Goal: Task Accomplishment & Management: Use online tool/utility

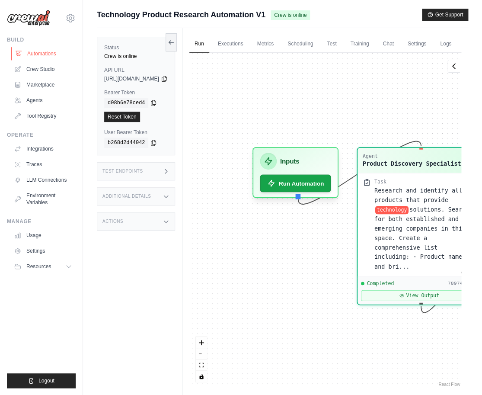
scroll to position [3720, 0]
click at [39, 67] on link "Crew Studio" at bounding box center [43, 69] width 65 height 14
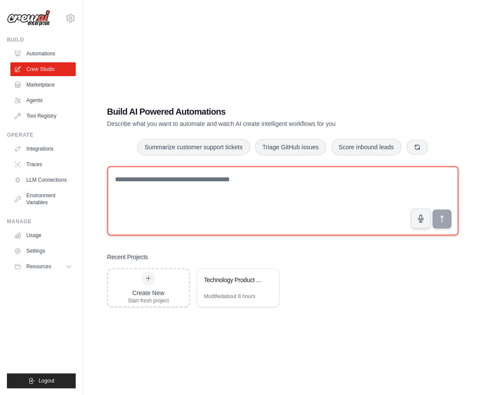
click at [142, 192] on textarea at bounding box center [282, 200] width 351 height 69
paste textarea "**********"
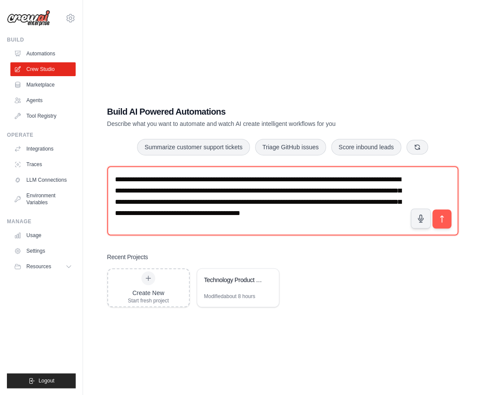
type textarea "**********"
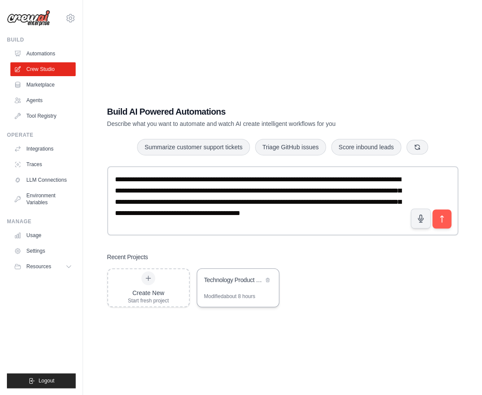
click at [246, 283] on div "Technology Product Research Automation" at bounding box center [233, 280] width 59 height 9
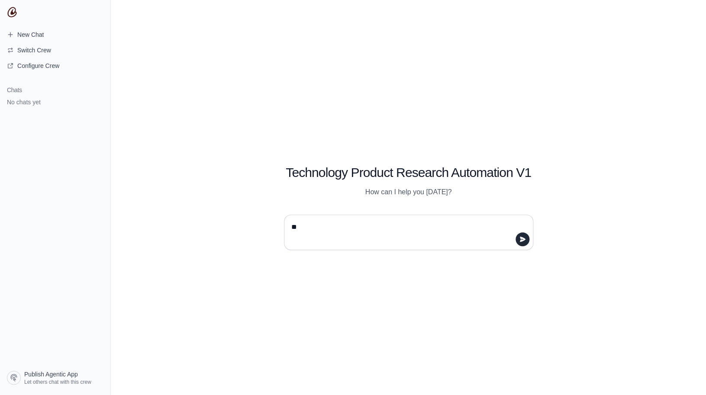
click at [316, 227] on textarea "**" at bounding box center [405, 232] width 233 height 24
type textarea "*"
type textarea "**********"
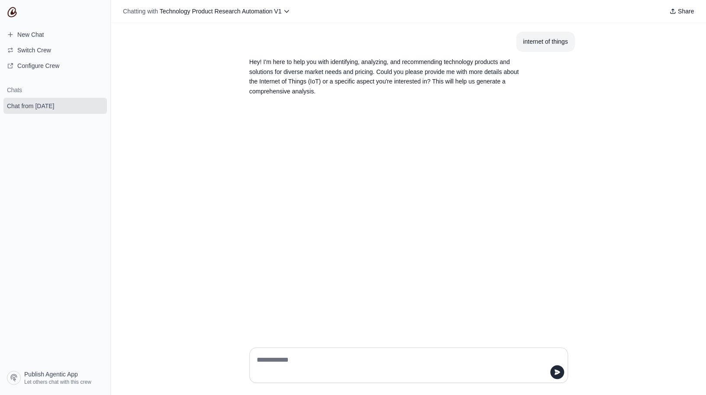
click at [269, 358] on textarea at bounding box center [406, 365] width 302 height 24
type textarea "**********"
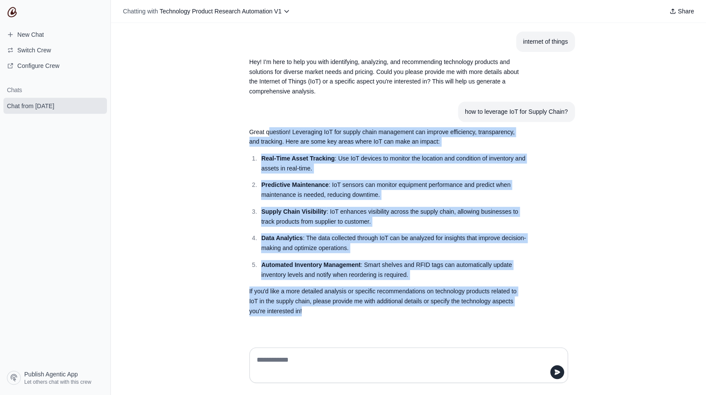
drag, startPoint x: 270, startPoint y: 132, endPoint x: 314, endPoint y: 311, distance: 184.0
click at [314, 312] on div "Great question! Leveraging IoT for supply chain management can improve efficien…" at bounding box center [387, 221] width 277 height 189
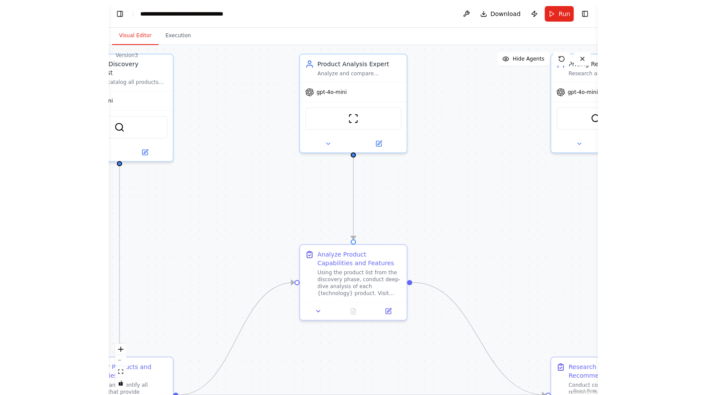
scroll to position [506, 0]
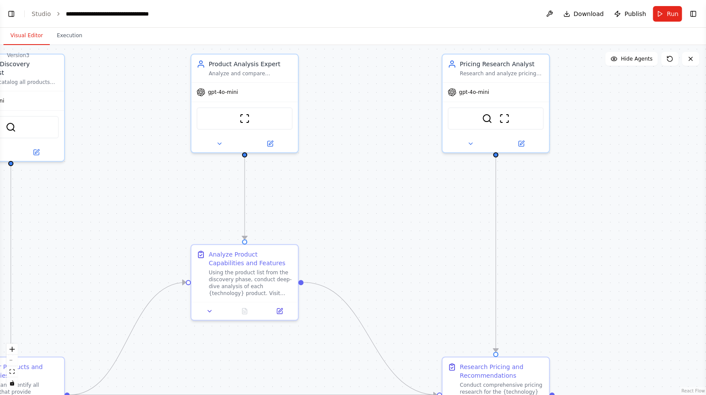
click at [488, 36] on div "Visual Editor Execution" at bounding box center [353, 36] width 706 height 17
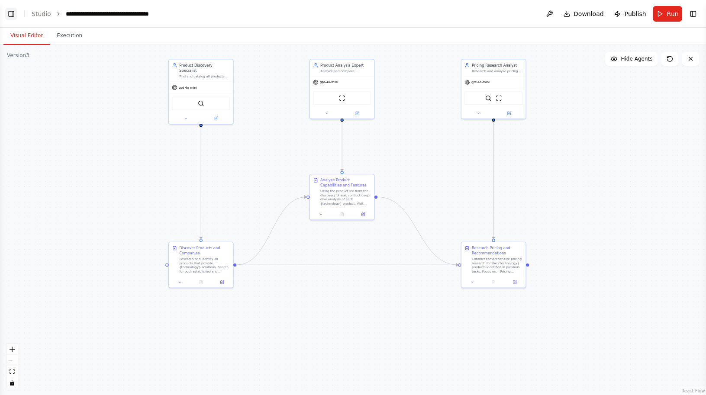
click at [11, 10] on button "Toggle Left Sidebar" at bounding box center [11, 14] width 12 height 12
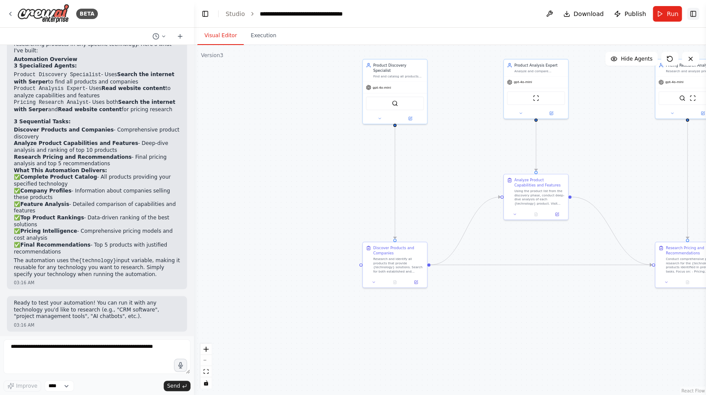
click at [488, 13] on button "Toggle Right Sidebar" at bounding box center [693, 14] width 12 height 12
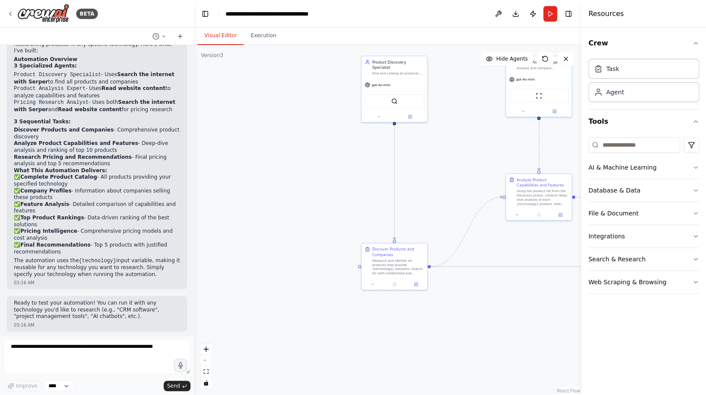
scroll to position [0, 0]
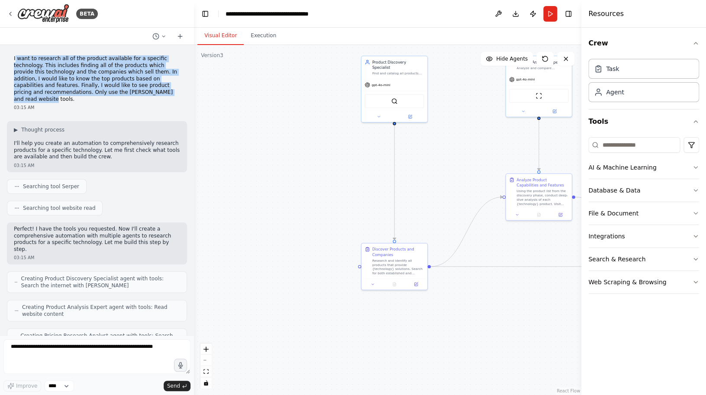
drag, startPoint x: 16, startPoint y: 59, endPoint x: 59, endPoint y: 96, distance: 57.0
click at [59, 96] on p "I want to research all of the product available for a specific technology. This…" at bounding box center [97, 78] width 166 height 47
click at [111, 91] on p "I want to research all of the product available for a specific technology. This…" at bounding box center [97, 78] width 166 height 47
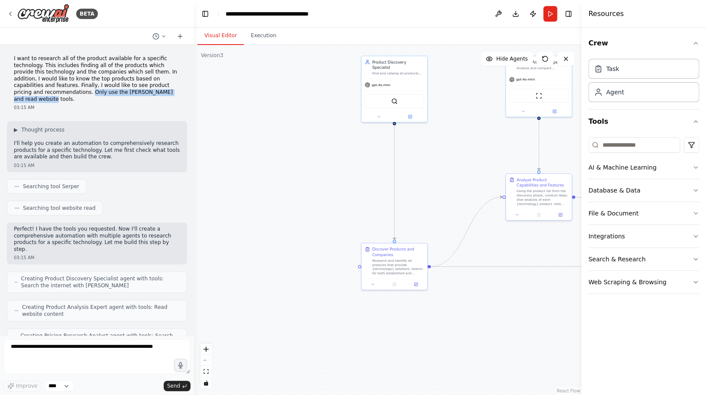
drag, startPoint x: 91, startPoint y: 92, endPoint x: 100, endPoint y: 100, distance: 12.0
click at [100, 100] on p "I want to research all of the product available for a specific technology. This…" at bounding box center [97, 78] width 166 height 47
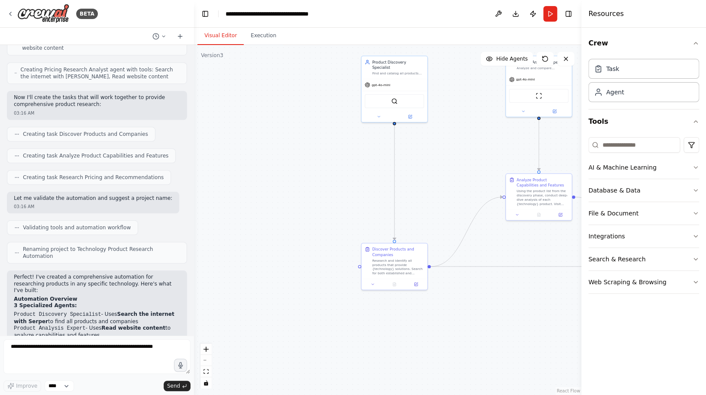
scroll to position [267, 0]
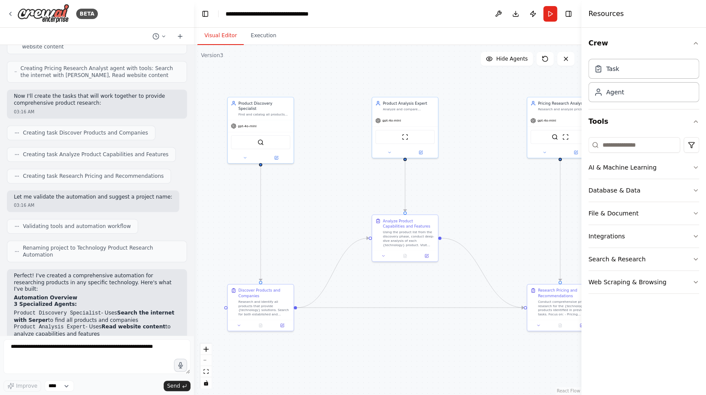
drag, startPoint x: 360, startPoint y: 178, endPoint x: 226, endPoint y: 219, distance: 140.3
click at [226, 219] on div ".deletable-edge-delete-btn { width: 20px; height: 20px; border: 0px solid #ffff…" at bounding box center [387, 220] width 387 height 350
click at [378, 200] on icon at bounding box center [377, 198] width 3 height 3
click at [373, 192] on button at bounding box center [371, 188] width 11 height 11
click at [353, 187] on button "Confirm" at bounding box center [347, 189] width 31 height 10
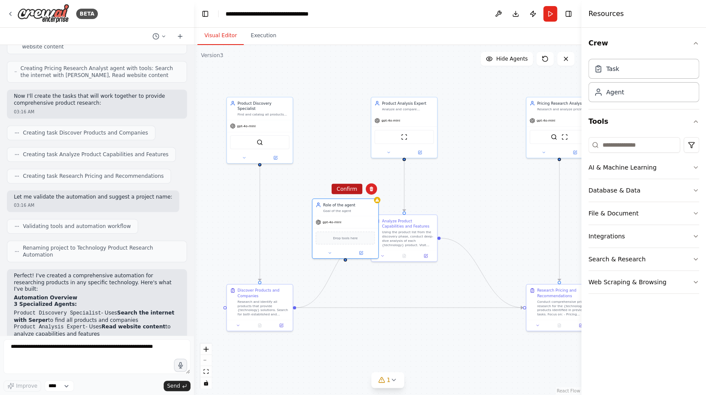
click at [353, 191] on button "Confirm" at bounding box center [346, 189] width 31 height 10
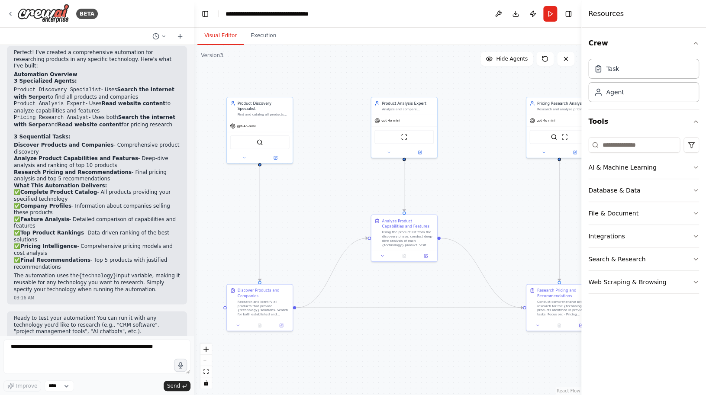
scroll to position [494, 0]
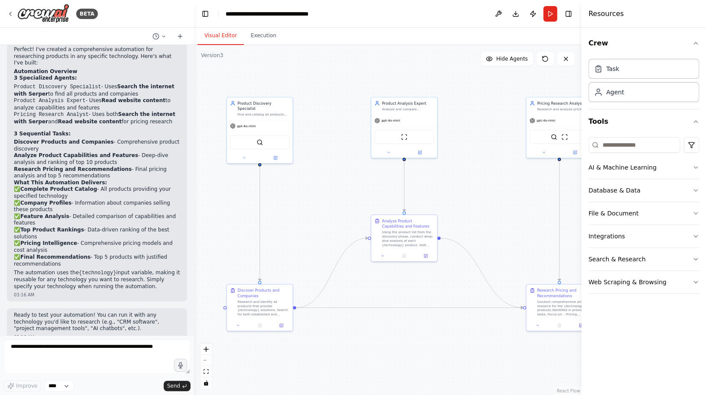
drag, startPoint x: 111, startPoint y: 88, endPoint x: 137, endPoint y: 93, distance: 25.9
click at [137, 93] on li "Product Discovery Specialist - Uses Search the internet with Serper to find all…" at bounding box center [97, 90] width 166 height 14
click at [243, 154] on icon at bounding box center [244, 156] width 4 height 4
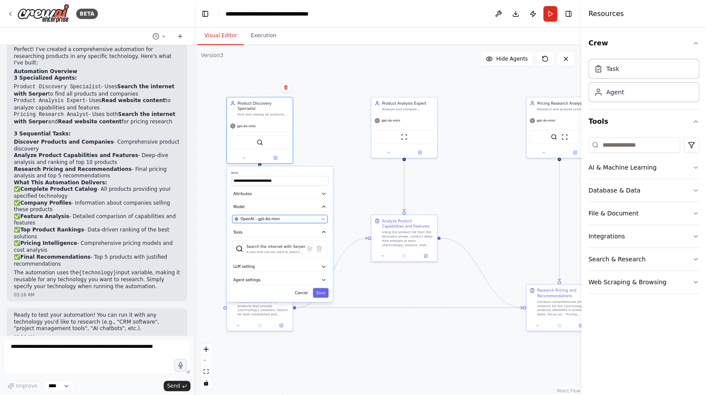
click at [266, 216] on span "OpenAI - gpt-4o-mini" at bounding box center [259, 218] width 39 height 5
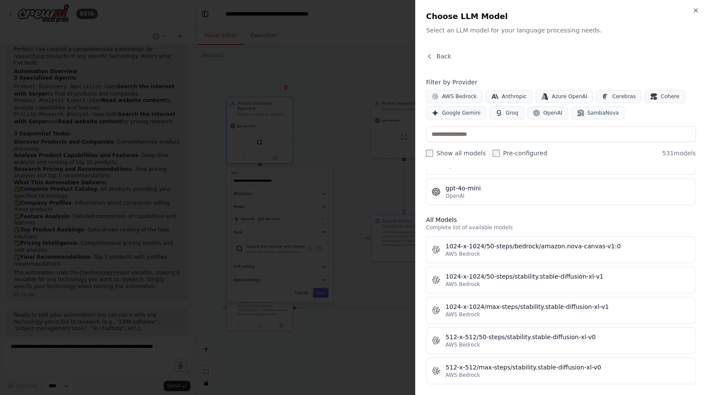
scroll to position [200, 0]
click at [488, 11] on icon "button" at bounding box center [695, 10] width 7 height 7
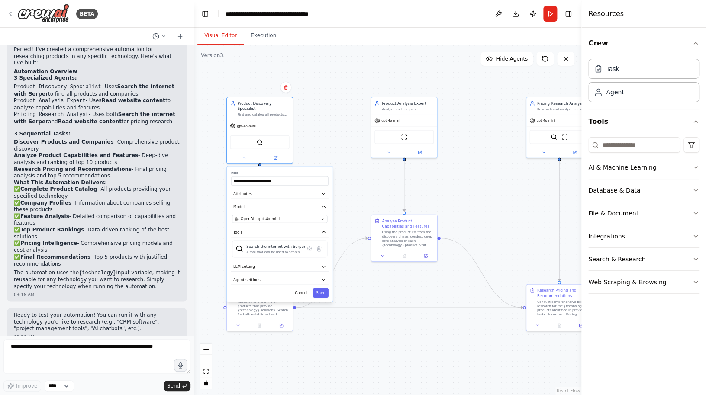
scroll to position [494, 0]
click at [276, 155] on icon at bounding box center [274, 156] width 3 height 3
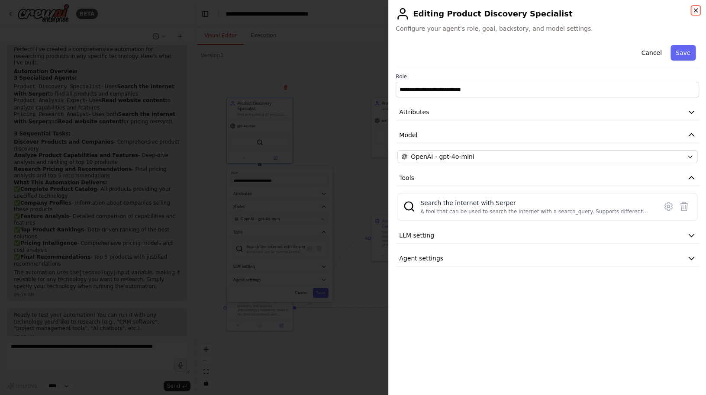
click at [488, 10] on icon "button" at bounding box center [695, 10] width 3 height 3
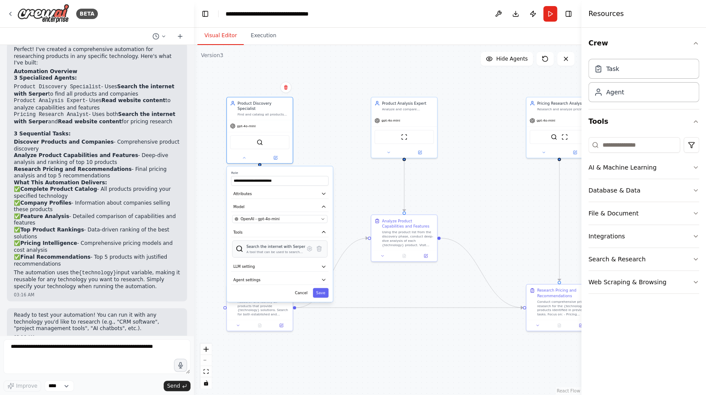
click at [280, 250] on div "A tool that can be used to search the internet with a search_query. Supports di…" at bounding box center [275, 252] width 59 height 4
click at [273, 154] on icon at bounding box center [275, 156] width 4 height 4
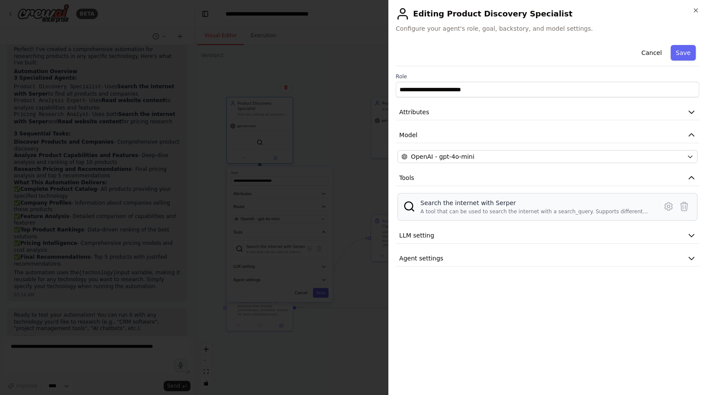
click at [482, 207] on div "Search the internet with Serper" at bounding box center [535, 203] width 231 height 9
click at [488, 209] on icon at bounding box center [667, 206] width 7 height 8
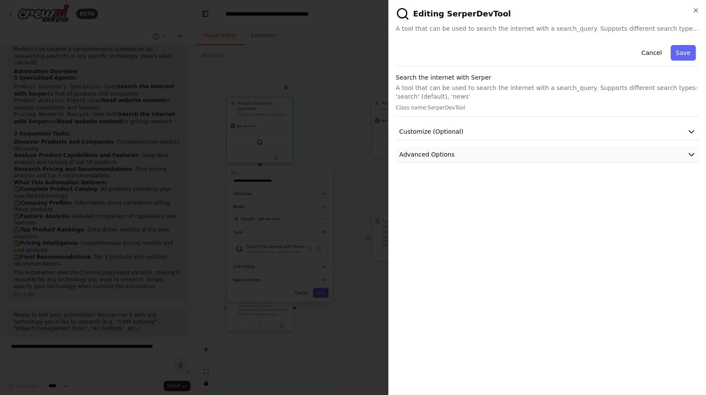
click at [488, 154] on button "Advanced Options" at bounding box center [546, 155] width 303 height 16
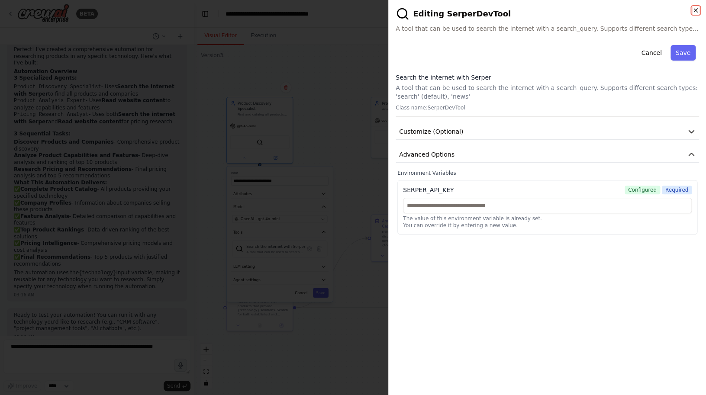
click at [488, 10] on icon "button" at bounding box center [695, 10] width 3 height 3
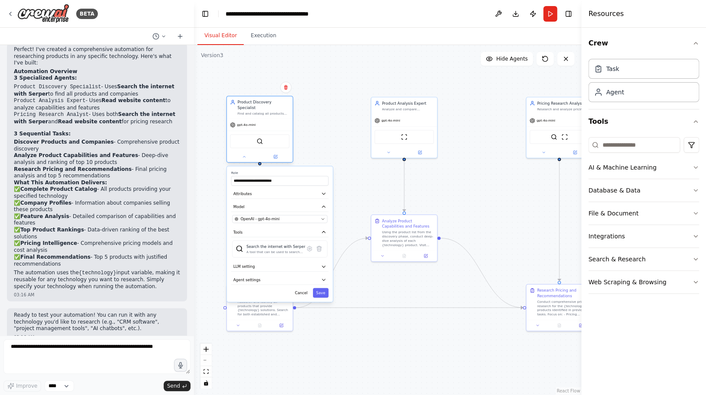
click at [274, 120] on div "gpt-4o-mini" at bounding box center [260, 125] width 66 height 12
click at [243, 154] on icon at bounding box center [244, 156] width 4 height 4
click at [246, 154] on icon at bounding box center [244, 156] width 4 height 4
click at [273, 154] on icon at bounding box center [275, 156] width 4 height 4
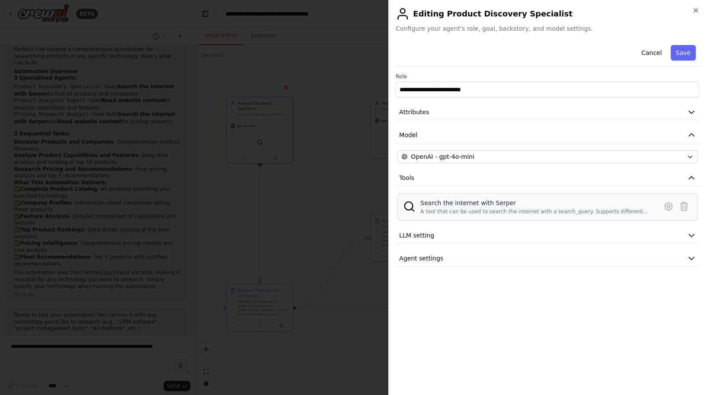
click at [465, 207] on div "Search the internet with Serper A tool that can be used to search the internet …" at bounding box center [535, 207] width 231 height 16
click at [488, 208] on icon at bounding box center [668, 206] width 10 height 10
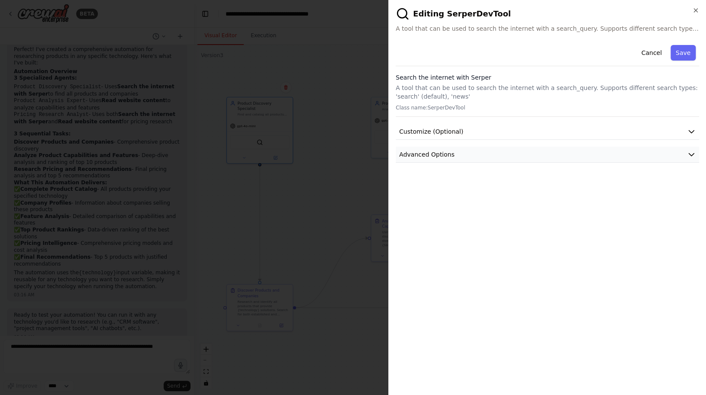
click at [486, 156] on button "Advanced Options" at bounding box center [546, 155] width 303 height 16
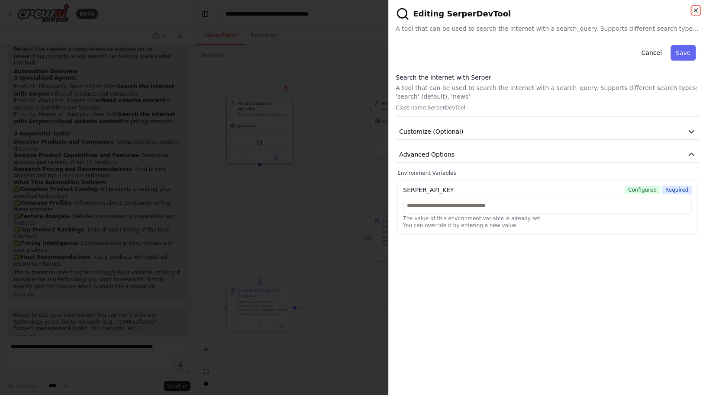
click at [488, 10] on icon "button" at bounding box center [695, 10] width 3 height 3
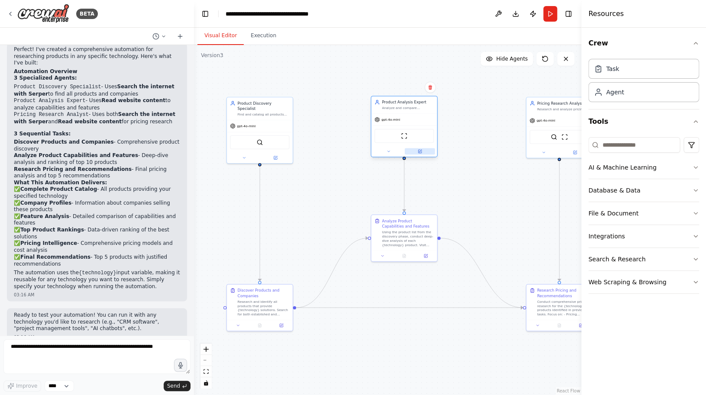
click at [419, 153] on icon at bounding box center [419, 151] width 3 height 3
click at [418, 152] on icon at bounding box center [419, 151] width 3 height 3
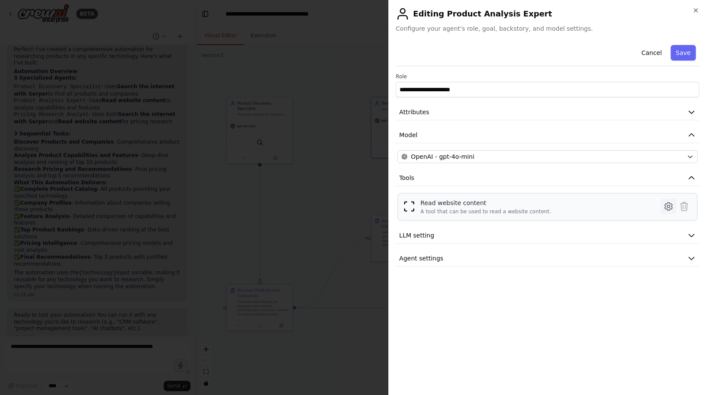
click at [488, 207] on icon at bounding box center [668, 206] width 10 height 10
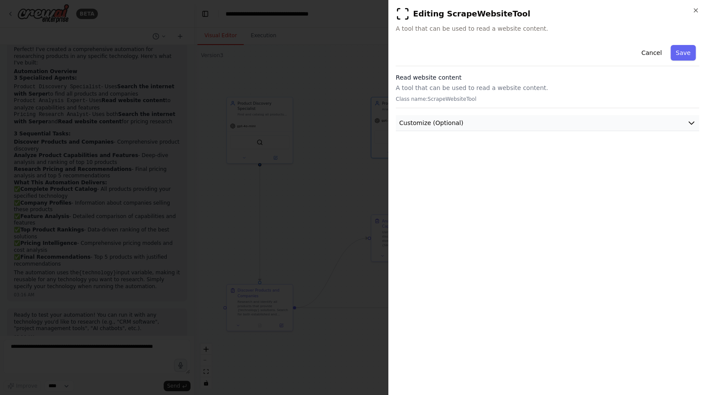
click at [488, 125] on button "Customize (Optional)" at bounding box center [546, 123] width 303 height 16
click at [488, 10] on icon "button" at bounding box center [695, 10] width 3 height 3
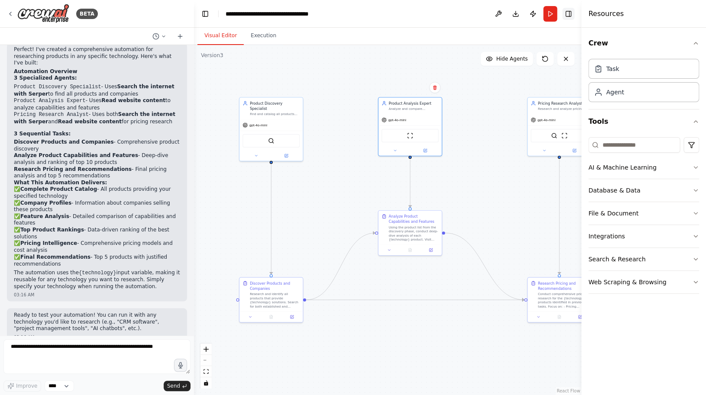
click at [488, 15] on button "Toggle Right Sidebar" at bounding box center [568, 14] width 12 height 12
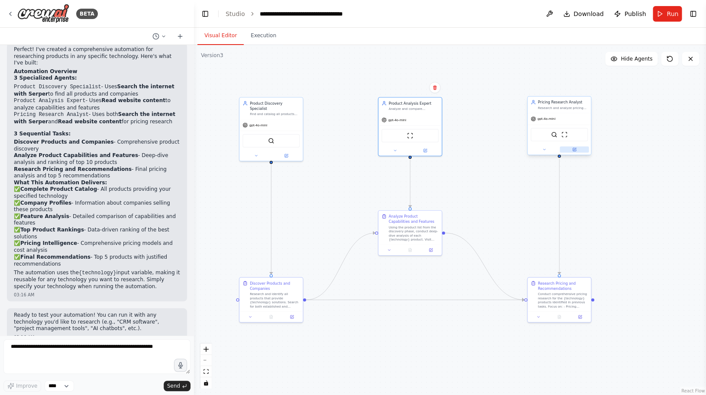
click at [488, 150] on button at bounding box center [573, 149] width 29 height 6
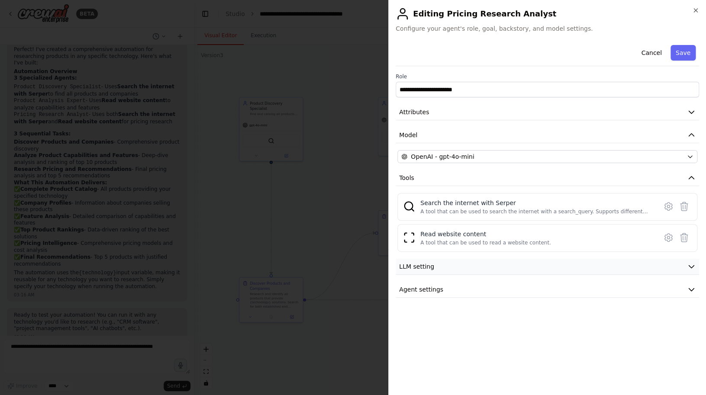
click at [475, 267] on button "LLM setting" at bounding box center [546, 267] width 303 height 16
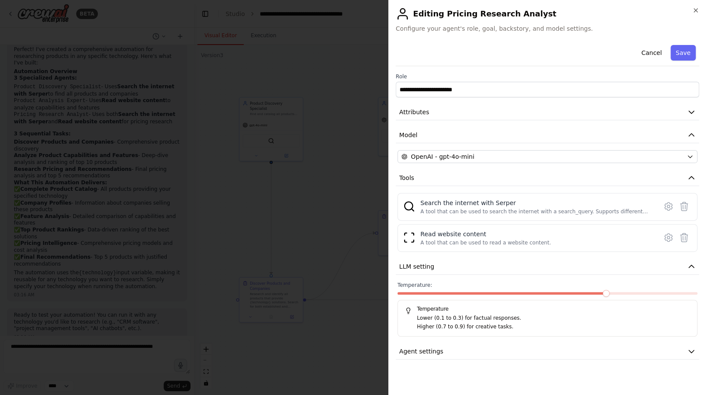
click at [431, 319] on p "Lower (0.1 to 0.3) for factual responses." at bounding box center [553, 318] width 273 height 9
drag, startPoint x: 436, startPoint y: 320, endPoint x: 454, endPoint y: 319, distance: 18.2
click at [454, 319] on p "Lower (0.1 to 0.3) for factual responses." at bounding box center [553, 318] width 273 height 9
drag, startPoint x: 438, startPoint y: 328, endPoint x: 456, endPoint y: 328, distance: 18.6
click at [456, 328] on p "Higher (0.7 to 0.9) for creative tasks." at bounding box center [553, 327] width 273 height 9
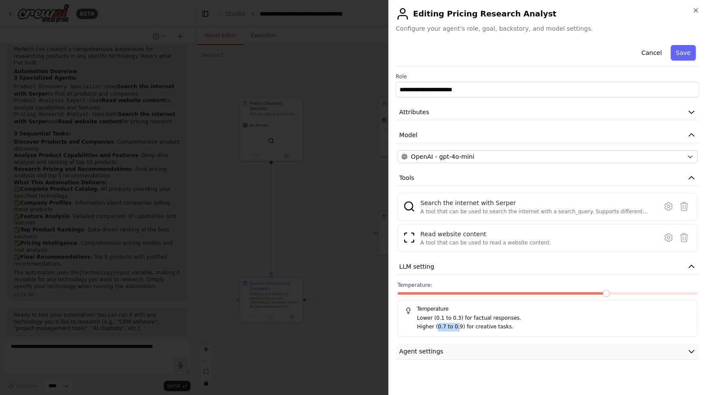
click at [488, 352] on button "Agent settings" at bounding box center [546, 352] width 303 height 16
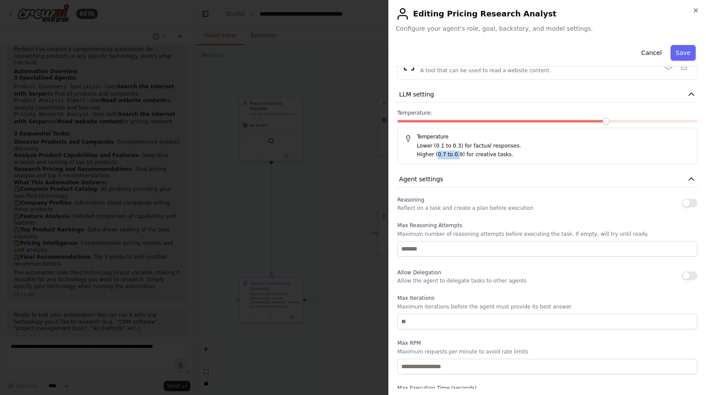
scroll to position [203, 0]
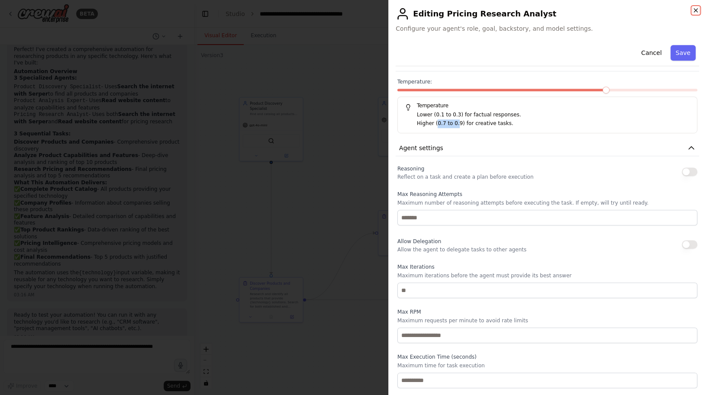
click at [488, 10] on icon "button" at bounding box center [695, 10] width 7 height 7
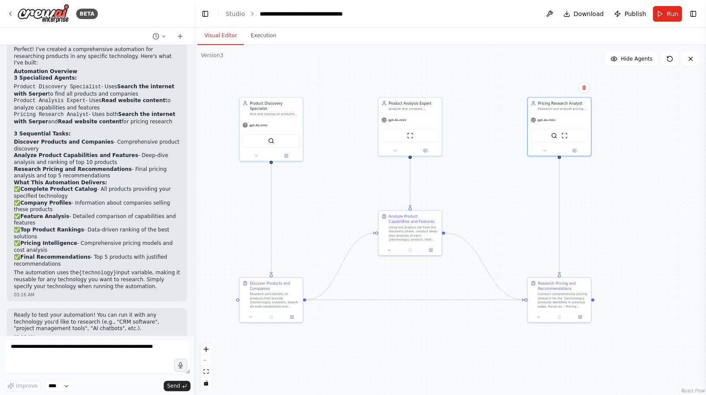
scroll to position [506, 0]
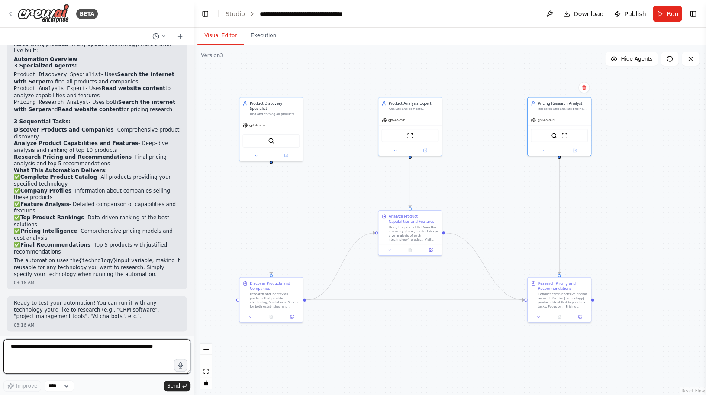
click at [58, 356] on textarea at bounding box center [96, 356] width 187 height 35
click at [488, 15] on button "Run" at bounding box center [666, 14] width 29 height 16
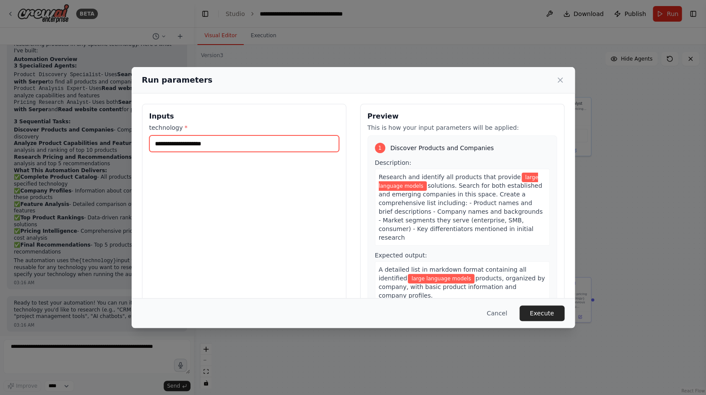
drag, startPoint x: 225, startPoint y: 144, endPoint x: 140, endPoint y: 139, distance: 84.9
click at [149, 139] on input "**********" at bounding box center [243, 143] width 189 height 16
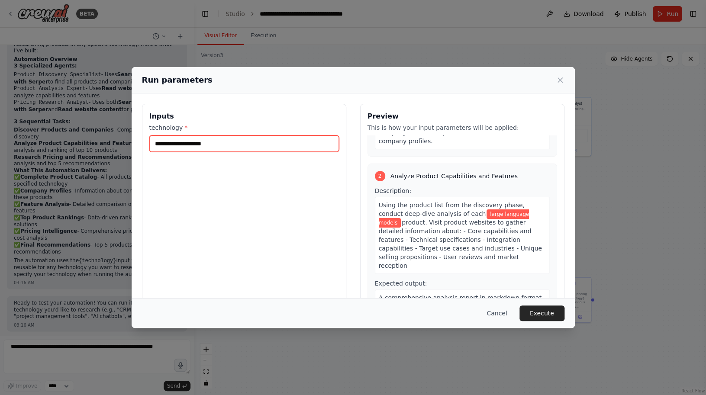
scroll to position [168, 0]
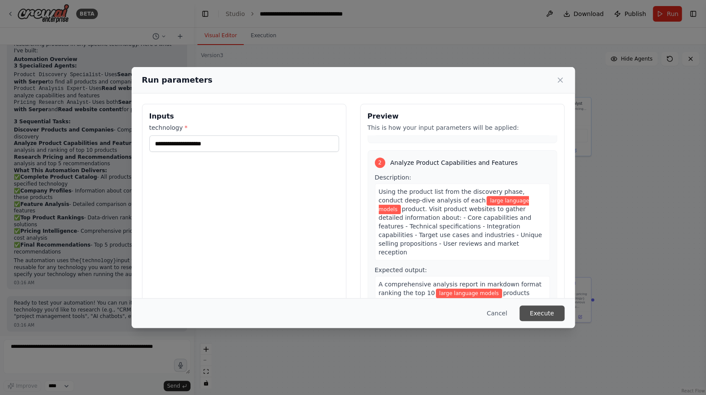
click at [488, 311] on button "Execute" at bounding box center [541, 313] width 45 height 16
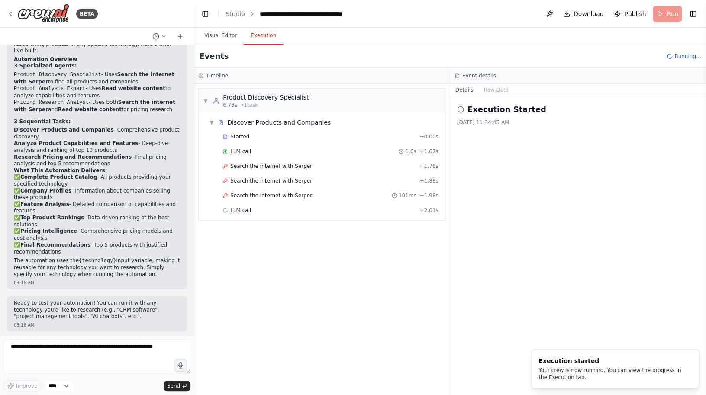
click at [261, 37] on button "Execution" at bounding box center [263, 36] width 39 height 18
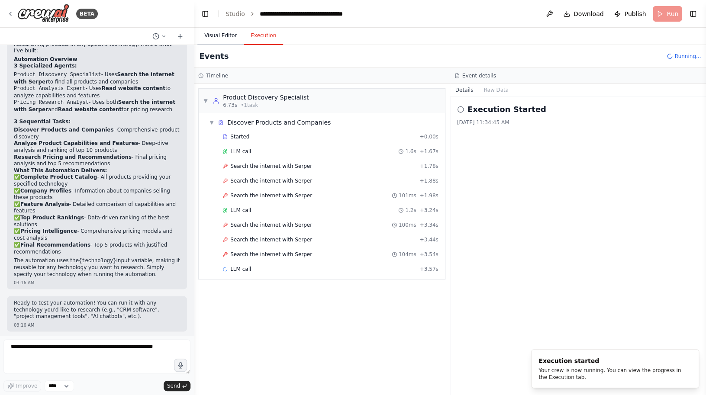
click at [220, 36] on button "Visual Editor" at bounding box center [220, 36] width 46 height 18
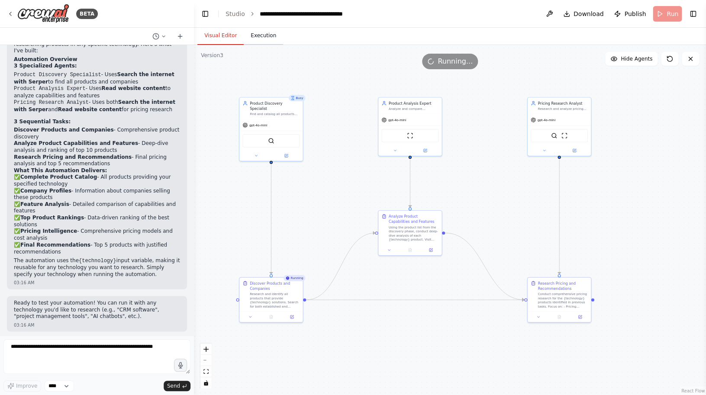
click at [265, 40] on button "Execution" at bounding box center [263, 36] width 39 height 18
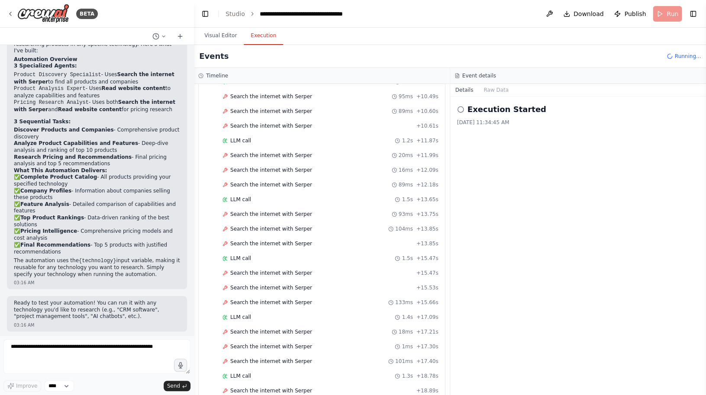
scroll to position [0, 0]
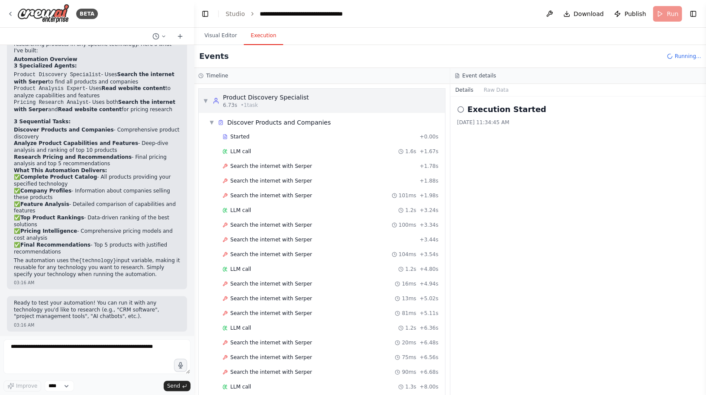
click at [301, 100] on div "Product Discovery Specialist" at bounding box center [266, 97] width 86 height 9
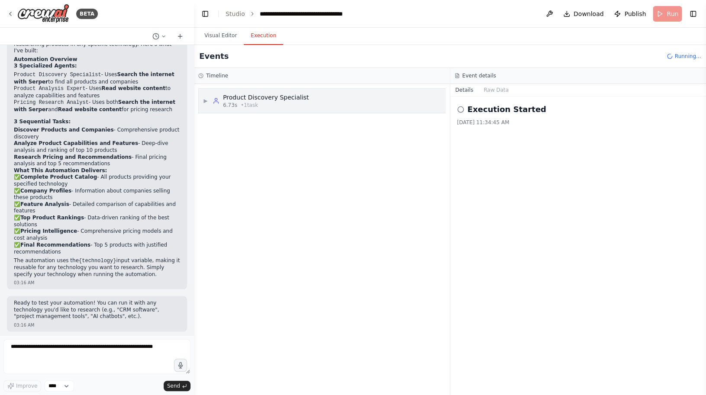
click at [301, 100] on div "Product Discovery Specialist" at bounding box center [266, 97] width 86 height 9
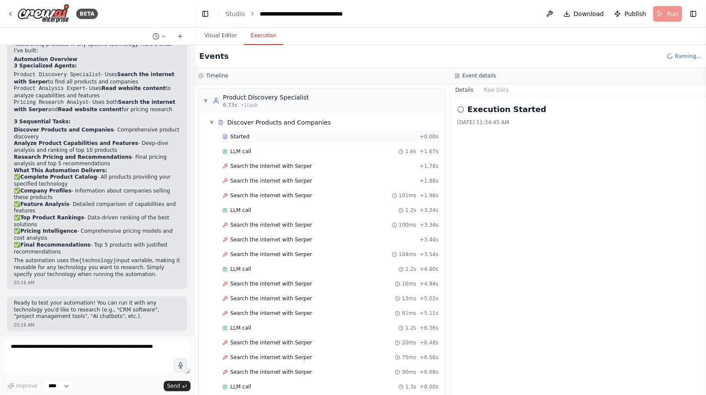
click at [246, 136] on span "Started" at bounding box center [239, 136] width 19 height 7
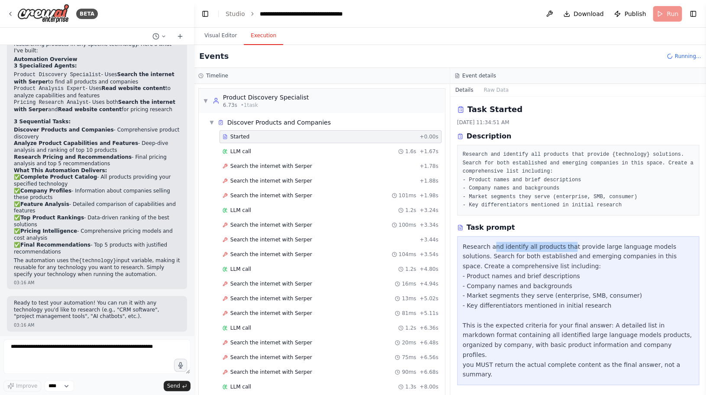
drag, startPoint x: 493, startPoint y: 250, endPoint x: 566, endPoint y: 250, distance: 73.1
click at [488, 250] on div "Research and identify all products that provide large language models solutions…" at bounding box center [577, 311] width 231 height 138
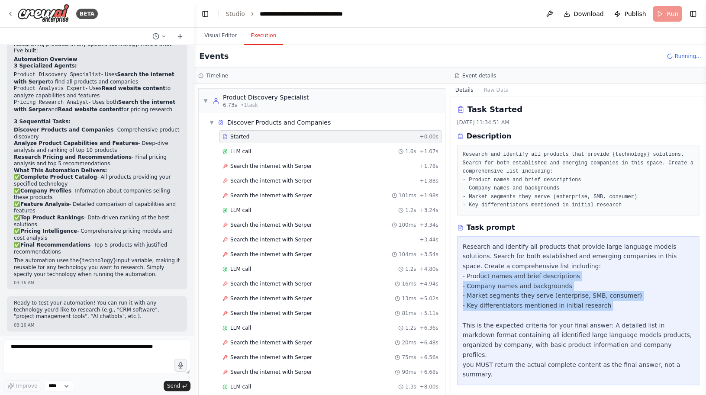
drag, startPoint x: 478, startPoint y: 275, endPoint x: 545, endPoint y: 311, distance: 75.7
click at [488, 311] on div "Research and identify all products that provide large language models solutions…" at bounding box center [577, 311] width 231 height 138
click at [488, 298] on div "Research and identify all products that provide large language models solutions…" at bounding box center [577, 311] width 231 height 138
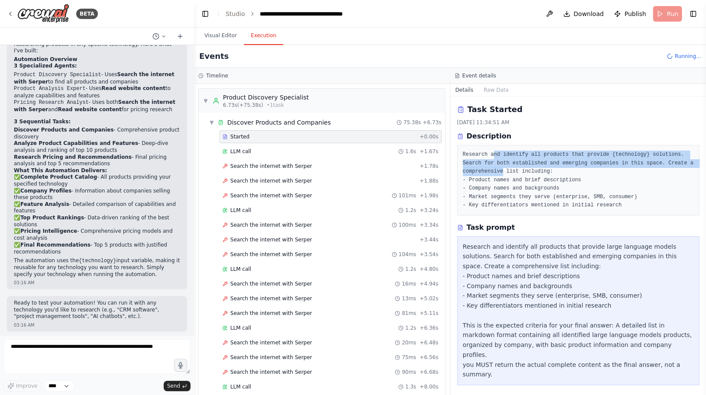
drag, startPoint x: 493, startPoint y: 151, endPoint x: 511, endPoint y: 170, distance: 25.7
click at [488, 170] on pre "Research and identify all products that provide {technology} solutions. Search …" at bounding box center [577, 180] width 231 height 59
click at [488, 91] on button "Raw Data" at bounding box center [495, 90] width 35 height 12
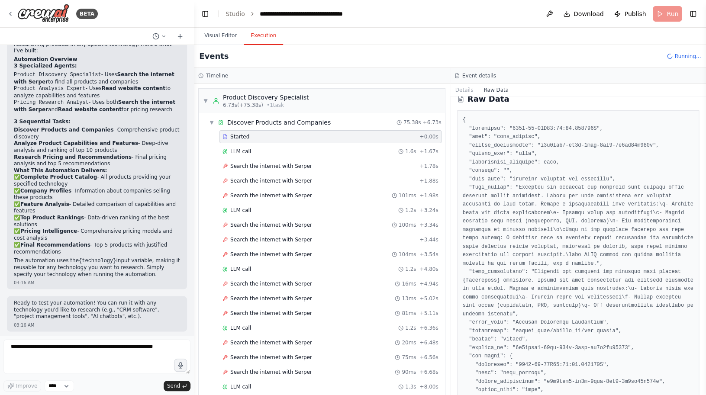
scroll to position [13, 0]
drag, startPoint x: 505, startPoint y: 135, endPoint x: 532, endPoint y: 135, distance: 26.4
click at [488, 135] on pre at bounding box center [577, 350] width 231 height 472
drag, startPoint x: 540, startPoint y: 143, endPoint x: 618, endPoint y: 143, distance: 78.3
click at [488, 143] on pre at bounding box center [577, 350] width 231 height 472
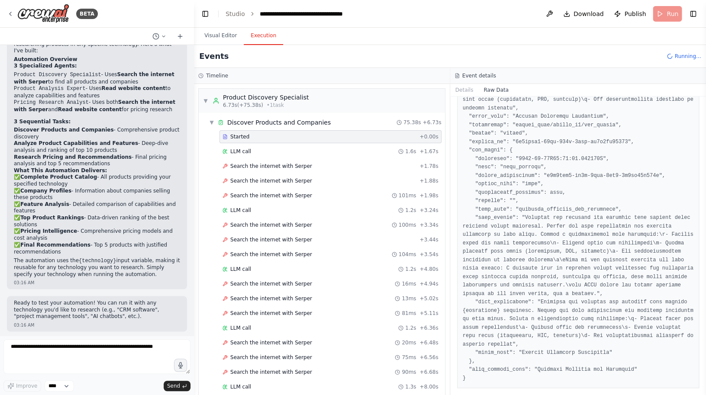
scroll to position [233, 0]
click at [243, 151] on span "LLM call" at bounding box center [240, 151] width 21 height 7
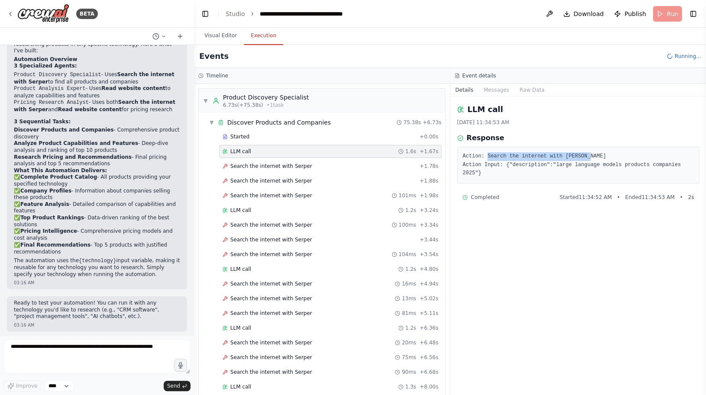
drag, startPoint x: 488, startPoint y: 156, endPoint x: 610, endPoint y: 158, distance: 122.5
click at [488, 158] on pre "Action: Search the internet with Serper Action Input: {"description":"large lan…" at bounding box center [577, 165] width 231 height 26
drag, startPoint x: 556, startPoint y: 166, endPoint x: 482, endPoint y: 173, distance: 74.3
click at [483, 173] on pre "Action: Search the internet with Serper Action Input: {"description":"large lan…" at bounding box center [577, 165] width 231 height 26
click at [299, 163] on span "Search the internet with Serper" at bounding box center [271, 166] width 82 height 7
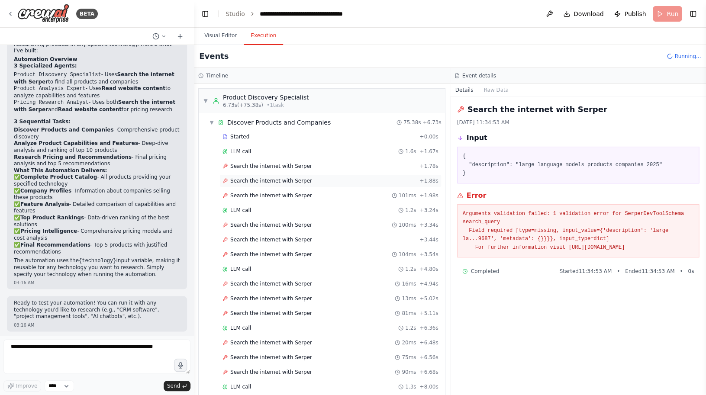
click at [260, 182] on span "Search the internet with Serper" at bounding box center [271, 180] width 82 height 7
click at [287, 196] on span "Search the internet with Serper" at bounding box center [271, 195] width 82 height 7
drag, startPoint x: 568, startPoint y: 247, endPoint x: 575, endPoint y: 257, distance: 11.4
click at [488, 252] on pre "Arguments validation failed: 1 validation error for SerperDevToolSchema search_…" at bounding box center [577, 231] width 231 height 42
click at [235, 210] on span "LLM call" at bounding box center [240, 210] width 21 height 7
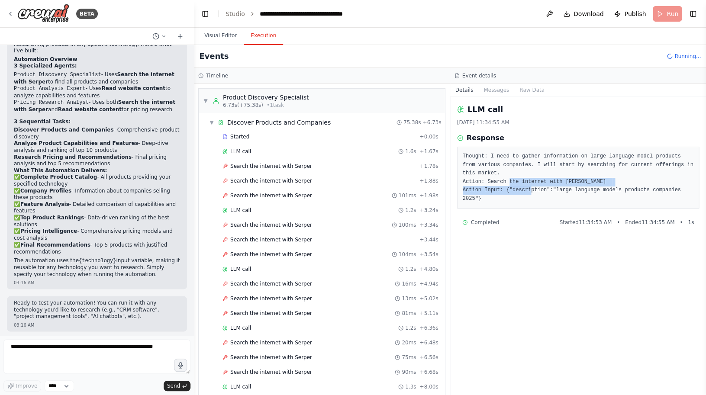
drag, startPoint x: 510, startPoint y: 183, endPoint x: 552, endPoint y: 186, distance: 43.0
click at [488, 186] on pre "Thought: I need to gather information on large language model products from var…" at bounding box center [577, 177] width 231 height 51
click at [270, 224] on span "Search the internet with Serper" at bounding box center [271, 225] width 82 height 7
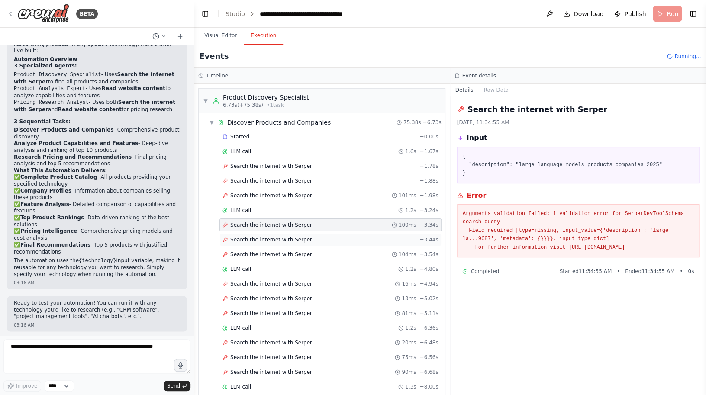
click at [273, 233] on div "Search the internet with Serper + 3.44s" at bounding box center [330, 239] width 222 height 13
click at [274, 250] on div "Search the internet with Serper 104ms + 3.54s" at bounding box center [330, 254] width 222 height 13
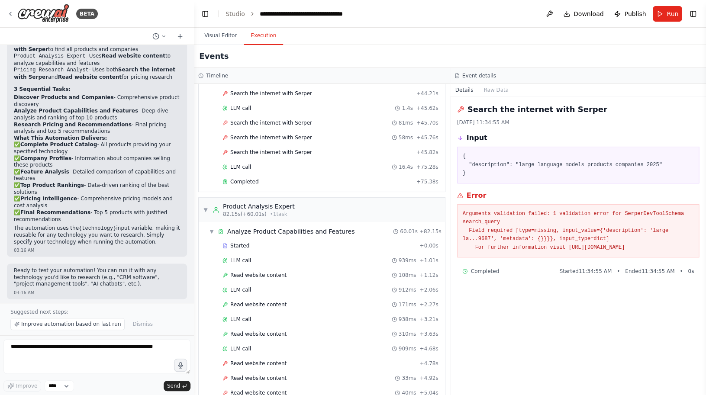
scroll to position [1457, 0]
click at [255, 177] on span "Completed" at bounding box center [244, 180] width 28 height 7
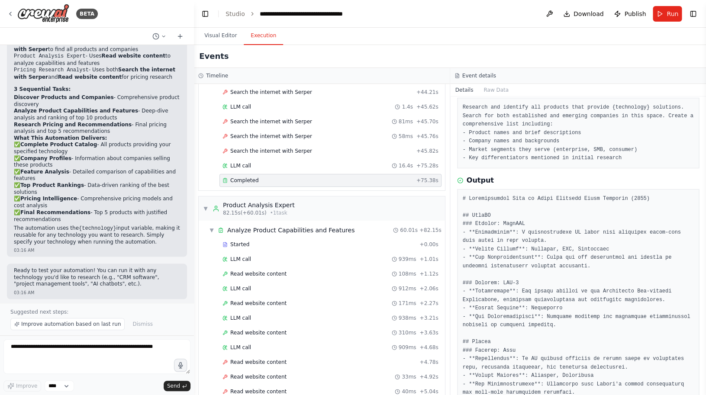
scroll to position [52, 0]
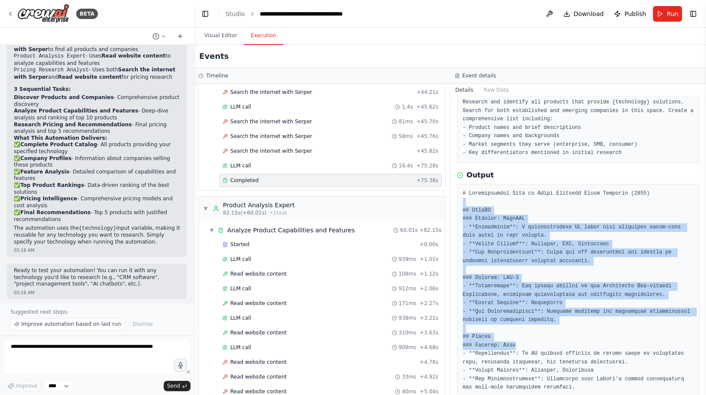
drag, startPoint x: 509, startPoint y: 206, endPoint x: 539, endPoint y: 344, distance: 141.6
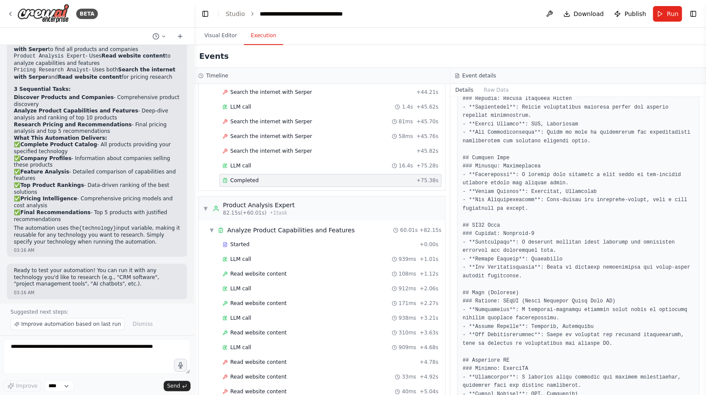
scroll to position [718, 0]
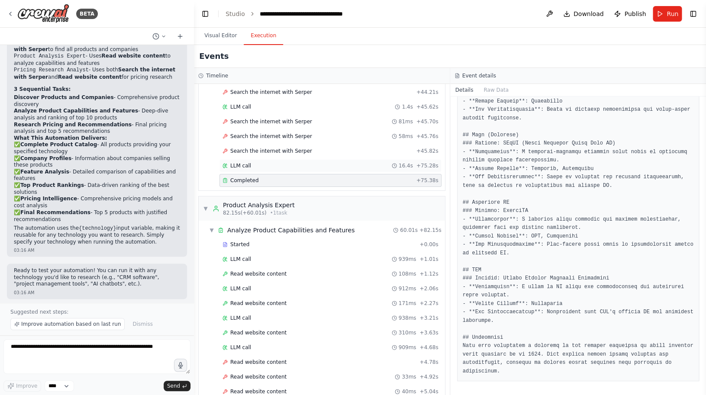
click at [238, 166] on span "LLM call" at bounding box center [240, 165] width 21 height 7
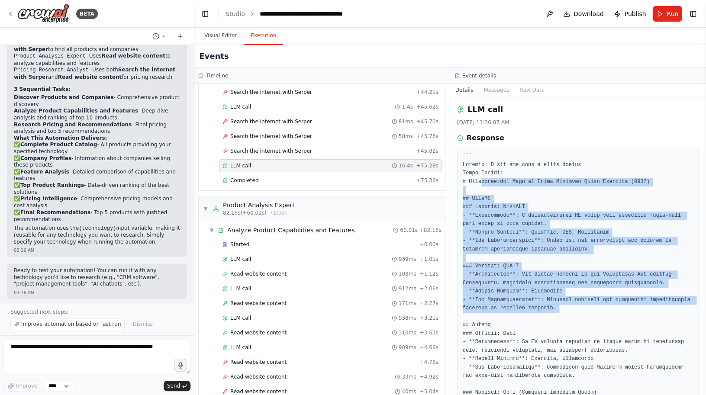
drag, startPoint x: 481, startPoint y: 181, endPoint x: 530, endPoint y: 317, distance: 144.1
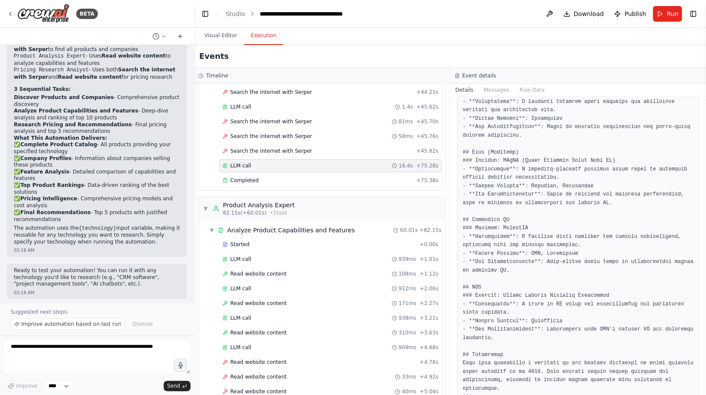
scroll to position [682, 0]
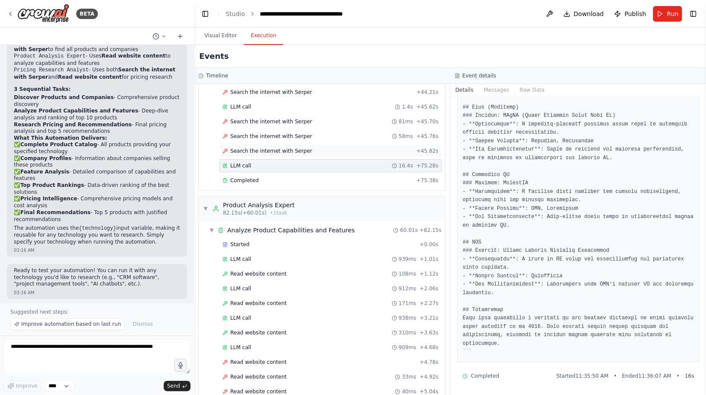
click at [269, 152] on span "Search the internet with Serper" at bounding box center [271, 151] width 82 height 7
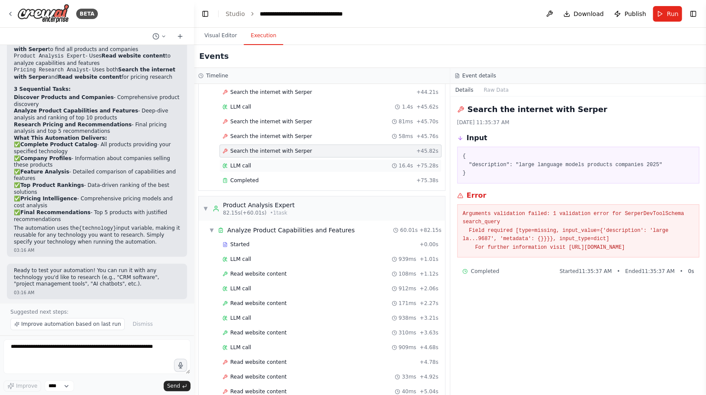
click at [244, 165] on span "LLM call" at bounding box center [240, 165] width 21 height 7
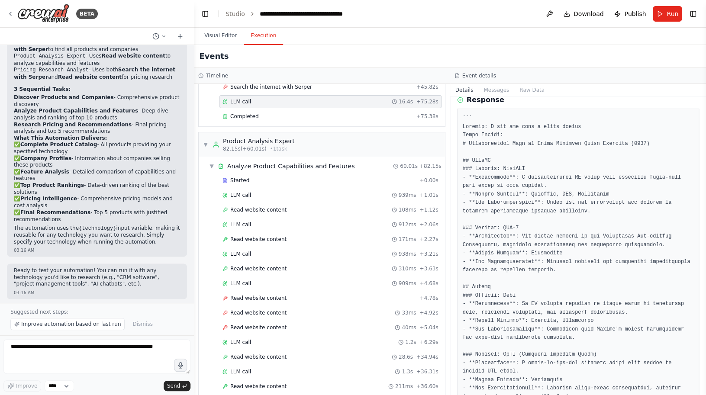
scroll to position [1531, 0]
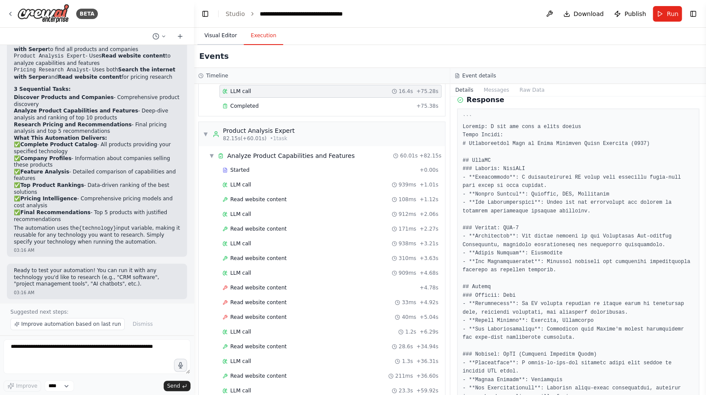
click at [217, 39] on button "Visual Editor" at bounding box center [220, 36] width 46 height 18
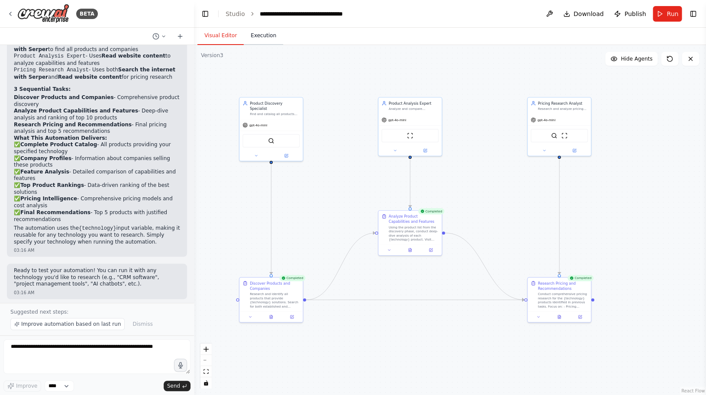
click at [253, 38] on button "Execution" at bounding box center [263, 36] width 39 height 18
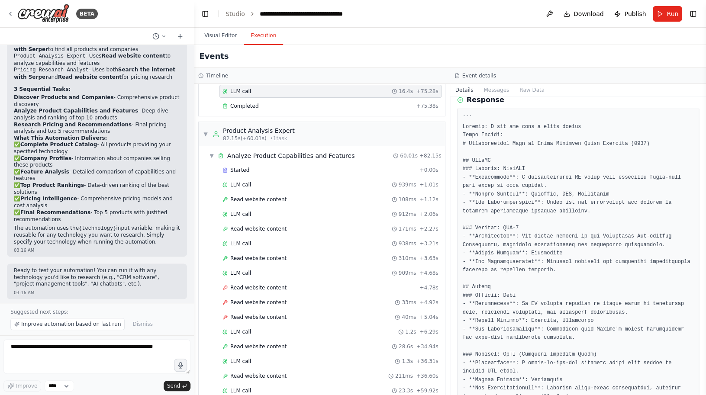
scroll to position [38, 0]
click at [238, 170] on span "Started" at bounding box center [239, 170] width 19 height 7
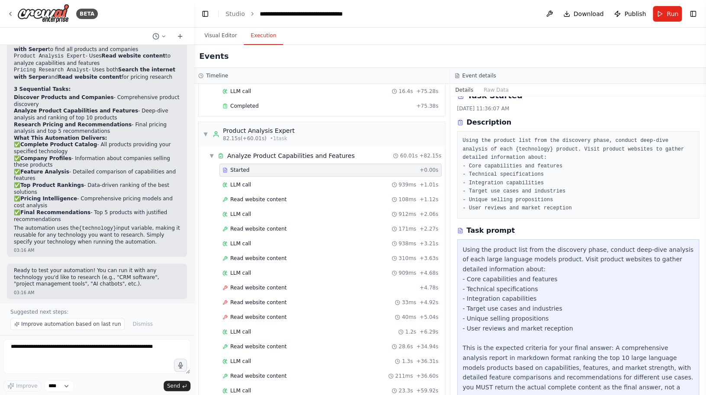
scroll to position [41, 0]
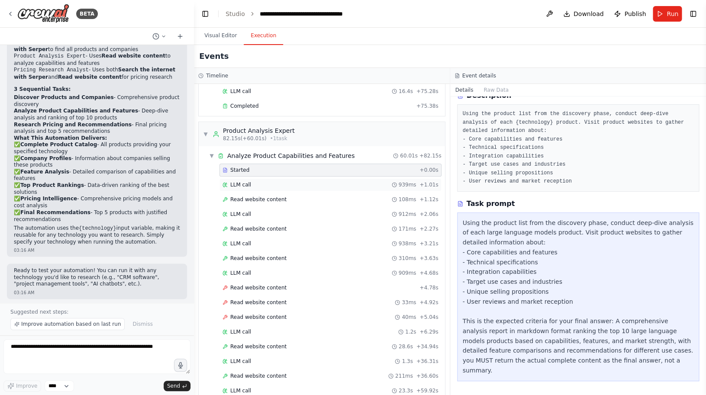
click at [238, 186] on span "LLM call" at bounding box center [240, 184] width 21 height 7
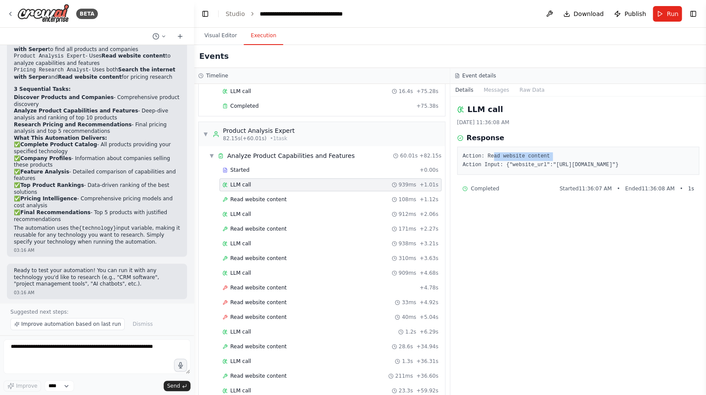
drag, startPoint x: 492, startPoint y: 157, endPoint x: 552, endPoint y: 158, distance: 60.1
click at [488, 158] on pre "Action: Read website content Action Input: {"website_url":"https://openai.com/c…" at bounding box center [577, 160] width 231 height 17
drag, startPoint x: 554, startPoint y: 163, endPoint x: 645, endPoint y: 162, distance: 91.3
click at [488, 162] on pre "Action: Read website content Action Input: {"website_url":"https://openai.com/c…" at bounding box center [577, 160] width 231 height 17
click at [254, 196] on div "Read website content 108ms + 1.12s" at bounding box center [330, 199] width 222 height 13
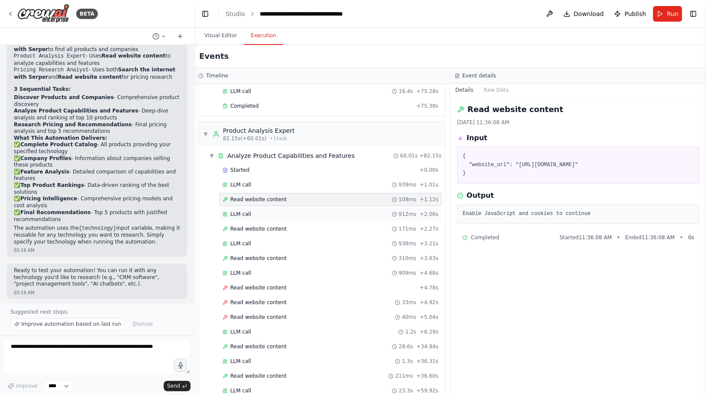
click at [252, 212] on div "LLM call 912ms + 2.06s" at bounding box center [330, 214] width 216 height 7
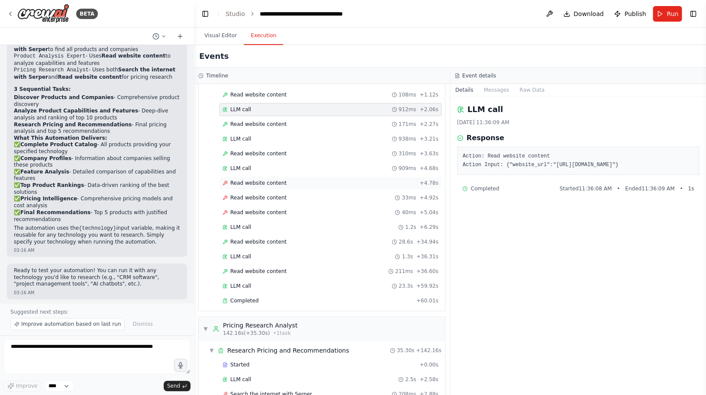
scroll to position [1638, 0]
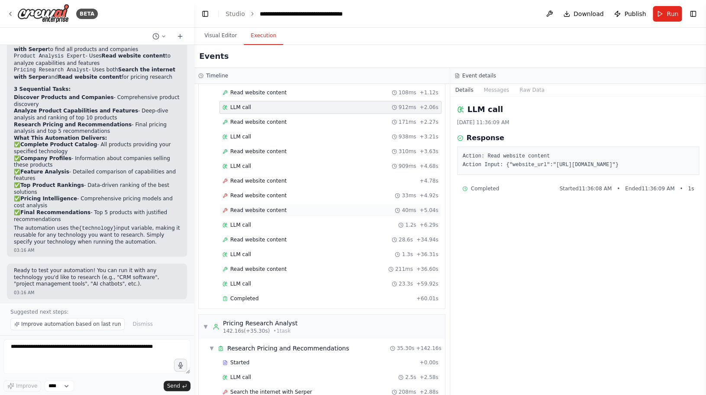
click at [247, 209] on span "Read website content" at bounding box center [258, 210] width 56 height 7
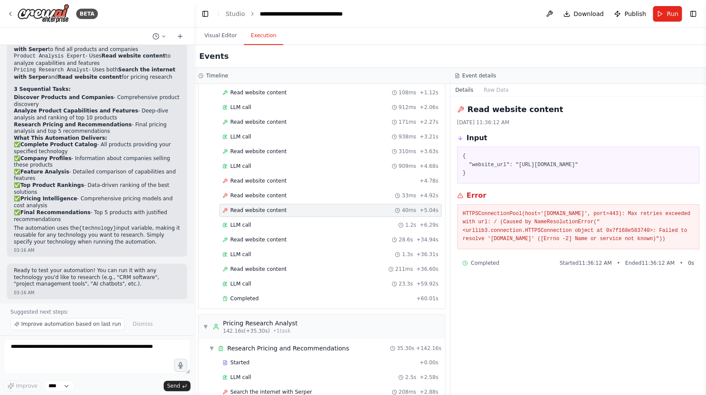
drag, startPoint x: 529, startPoint y: 212, endPoint x: 533, endPoint y: 250, distance: 38.3
click at [488, 244] on pre "HTTPSConnectionPool(host='palm.google.com', port=443): Max retries exceeded wit…" at bounding box center [577, 227] width 231 height 34
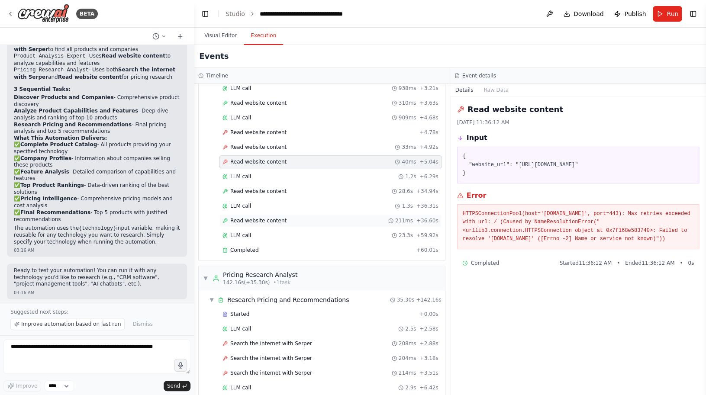
scroll to position [1688, 0]
click at [249, 197] on div "Started + 0.00s LLM call 939ms + 1.01s Read website content 108ms + 1.12s LLM c…" at bounding box center [325, 132] width 239 height 250
click at [263, 189] on span "Read website content" at bounding box center [258, 189] width 56 height 7
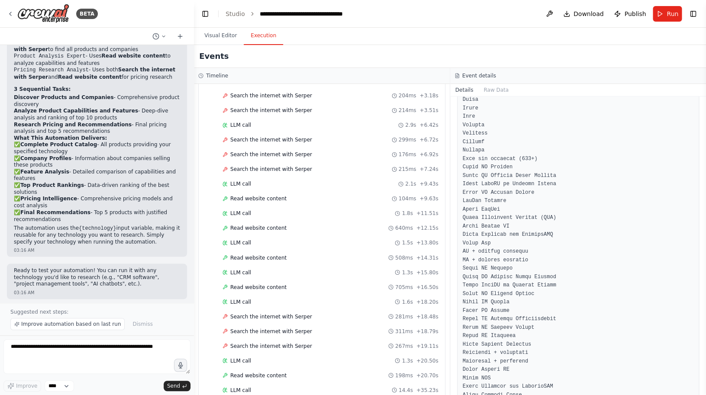
scroll to position [1978, 0]
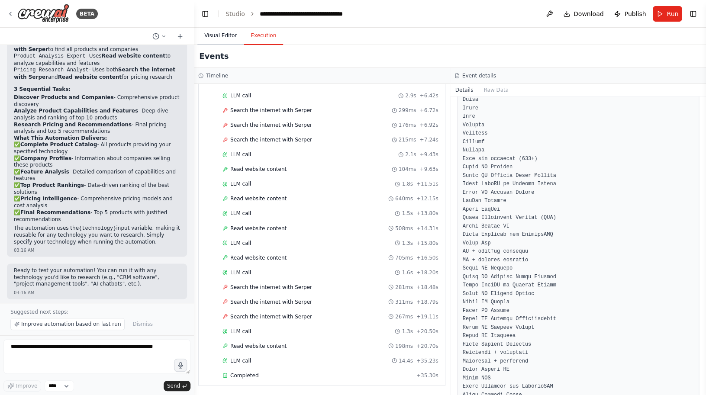
click at [216, 37] on button "Visual Editor" at bounding box center [220, 36] width 46 height 18
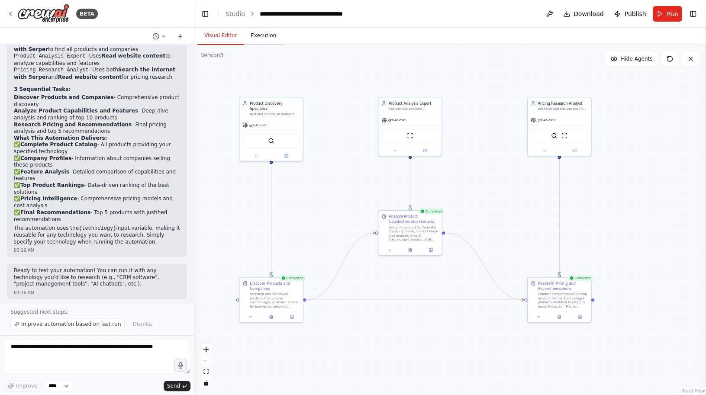
click at [269, 39] on button "Execution" at bounding box center [263, 36] width 39 height 18
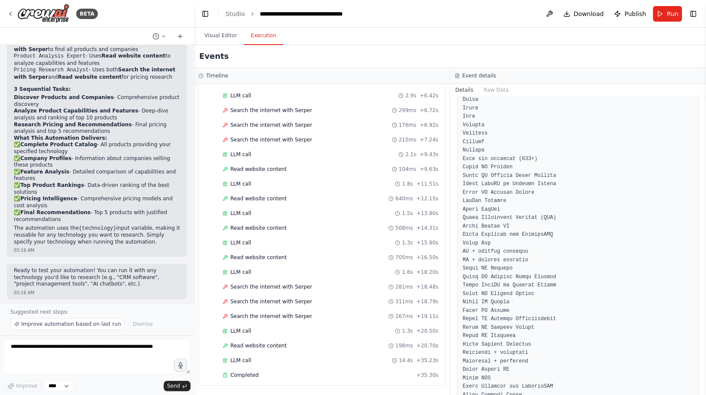
scroll to position [156, 0]
click at [244, 372] on span "Completed" at bounding box center [244, 375] width 28 height 7
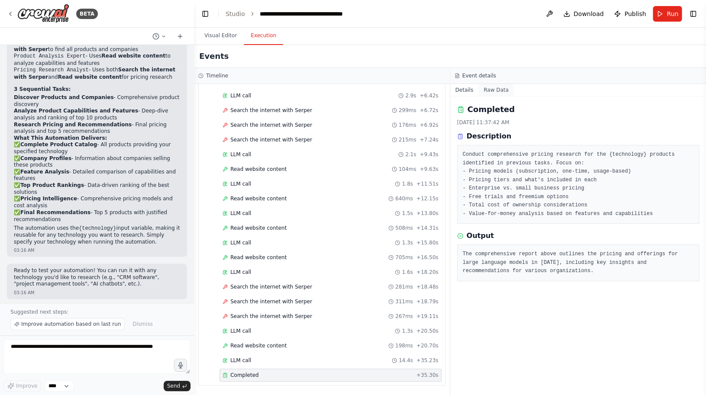
click at [488, 90] on button "Raw Data" at bounding box center [495, 90] width 35 height 12
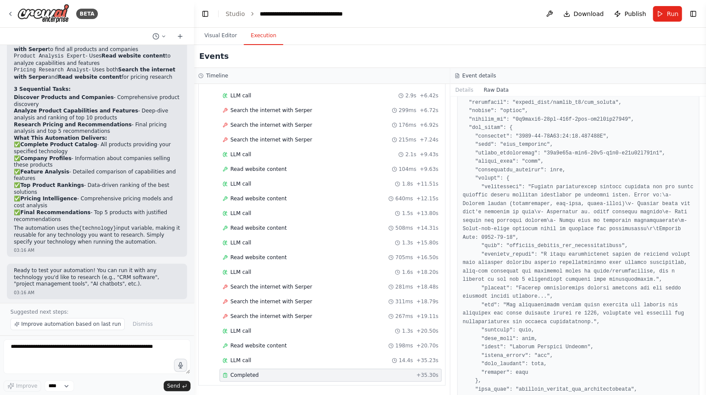
scroll to position [486, 0]
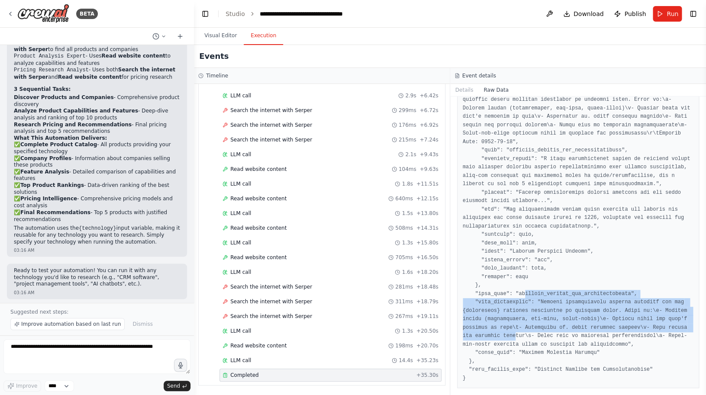
drag, startPoint x: 525, startPoint y: 286, endPoint x: 553, endPoint y: 327, distance: 49.6
click at [488, 328] on pre at bounding box center [577, 28] width 231 height 709
click at [222, 38] on button "Visual Editor" at bounding box center [220, 36] width 46 height 18
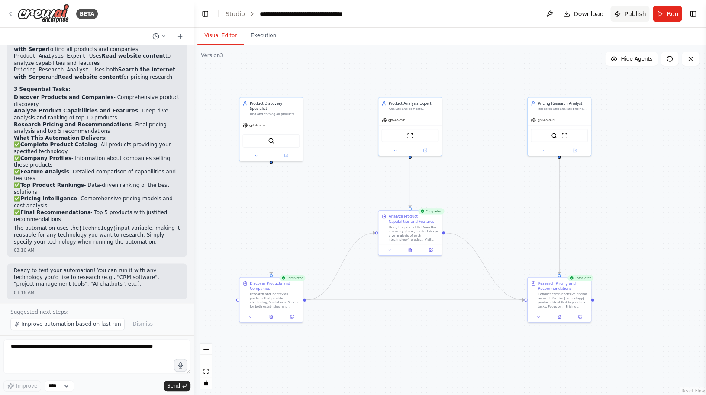
click at [488, 15] on span "Publish" at bounding box center [635, 14] width 22 height 9
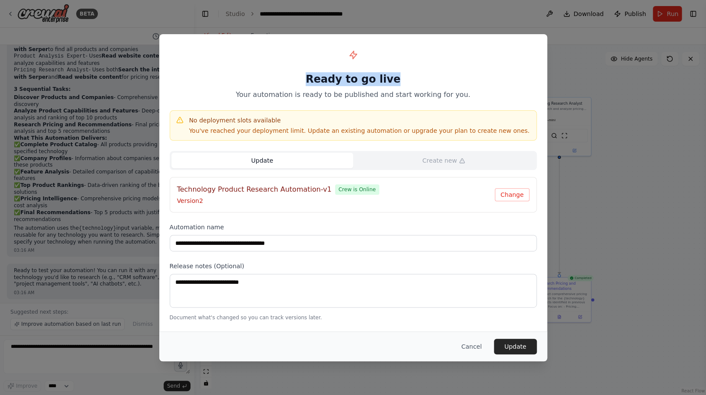
drag, startPoint x: 316, startPoint y: 81, endPoint x: 383, endPoint y: 87, distance: 67.7
click at [383, 86] on h1 "Ready to go live" at bounding box center [353, 79] width 367 height 14
click at [488, 195] on button "Change" at bounding box center [512, 194] width 35 height 13
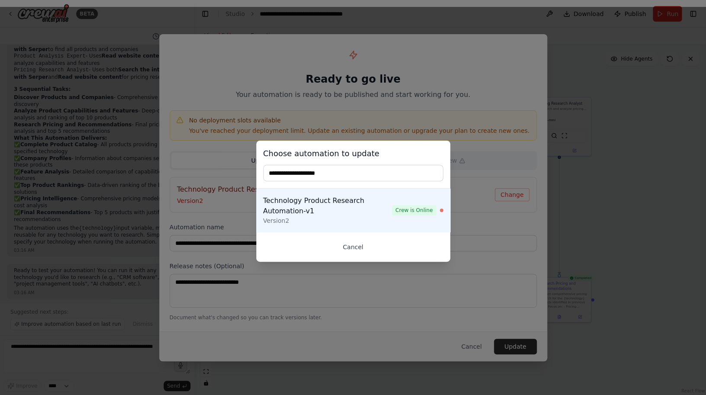
click at [349, 248] on button "Cancel" at bounding box center [353, 247] width 180 height 16
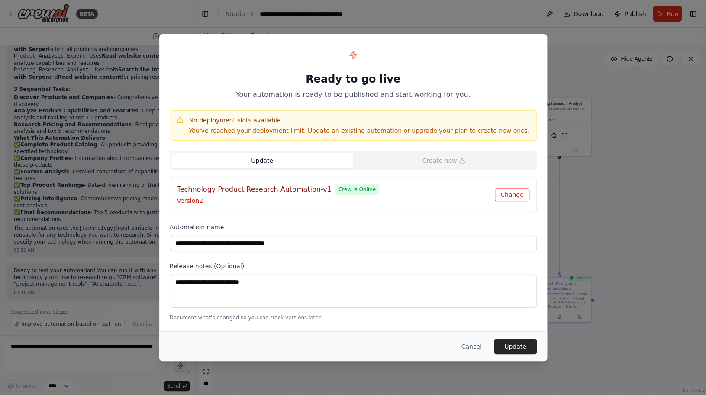
click at [488, 196] on button "Change" at bounding box center [512, 194] width 35 height 13
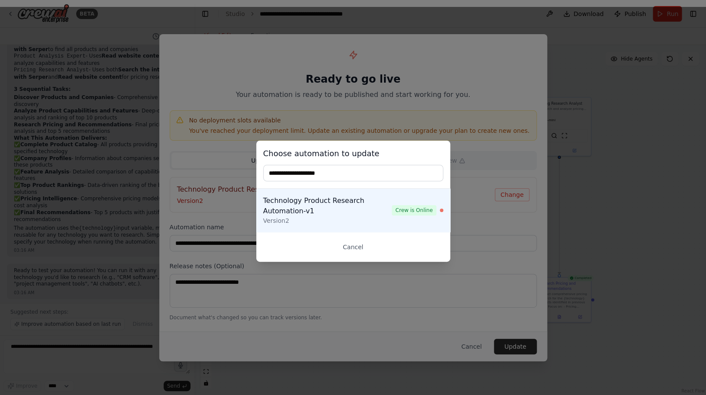
click at [381, 218] on div "Version 2" at bounding box center [327, 220] width 129 height 9
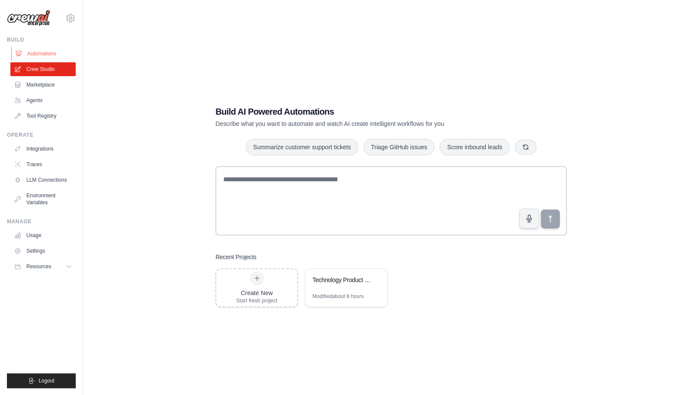
click at [41, 51] on link "Automations" at bounding box center [43, 54] width 65 height 14
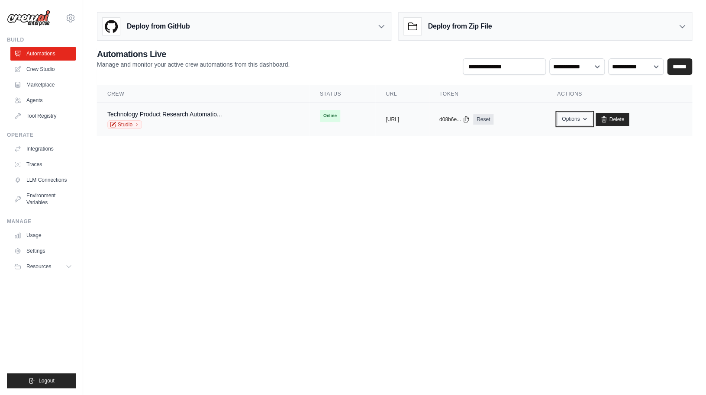
click at [592, 120] on button "Options" at bounding box center [574, 118] width 35 height 13
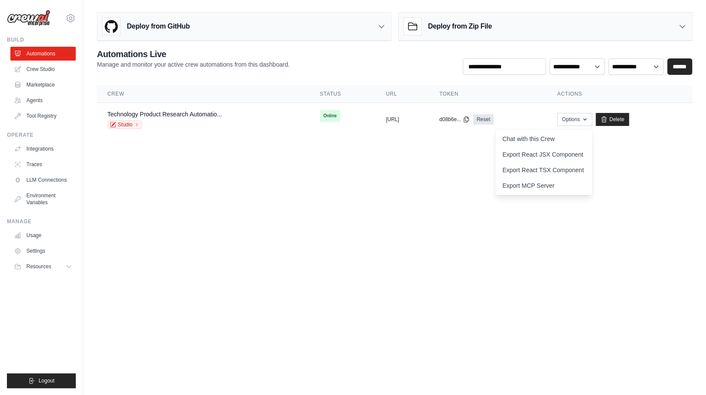
click at [648, 164] on body "[PERSON_NAME][EMAIL_ADDRESS][DOMAIN_NAME] Settings Build Automations Crew Studi…" at bounding box center [353, 197] width 706 height 395
click at [133, 127] on link "Studio" at bounding box center [124, 124] width 35 height 9
click at [219, 119] on div "Technology Product Research Automatio... Studio" at bounding box center [164, 119] width 115 height 19
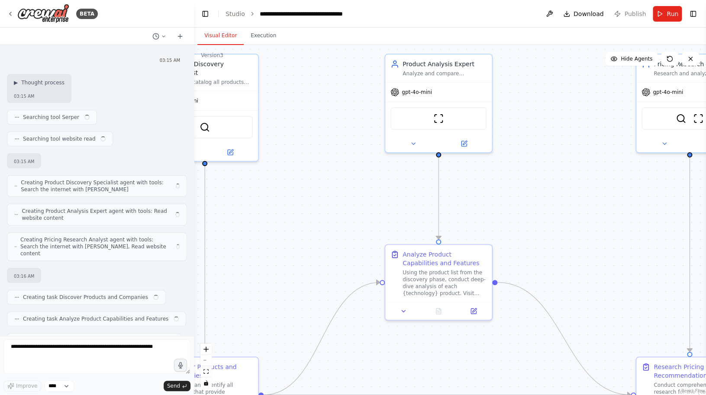
scroll to position [506, 0]
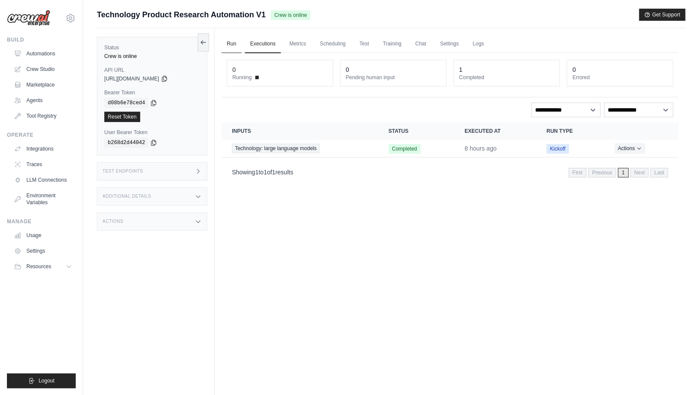
click at [231, 47] on link "Run" at bounding box center [232, 44] width 20 height 18
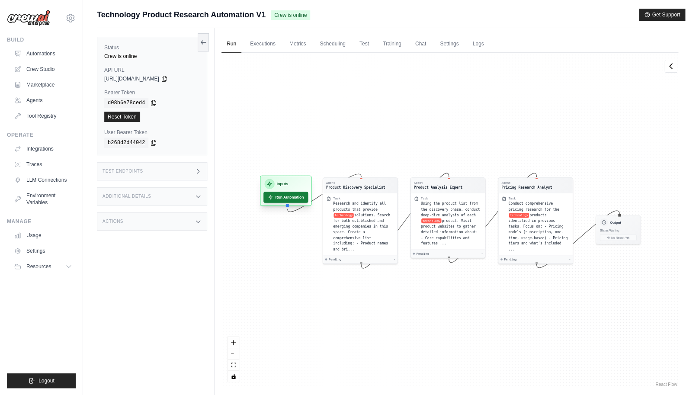
click at [287, 196] on button "Run Automation" at bounding box center [285, 197] width 45 height 11
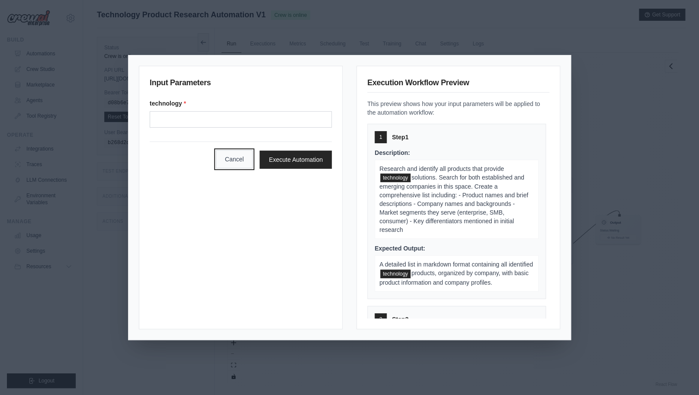
click at [238, 165] on button "Cancel" at bounding box center [234, 159] width 37 height 18
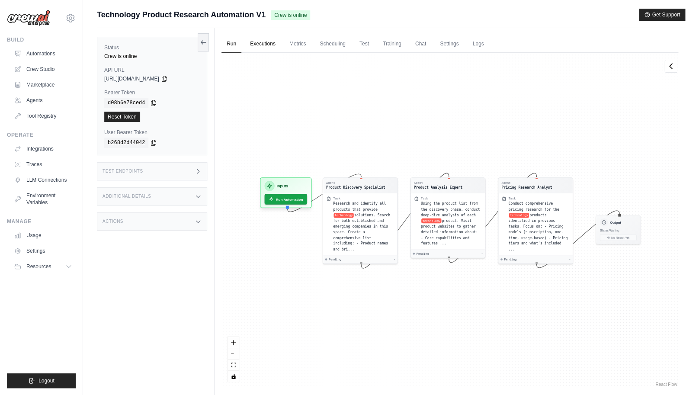
click at [270, 48] on link "Executions" at bounding box center [263, 44] width 36 height 18
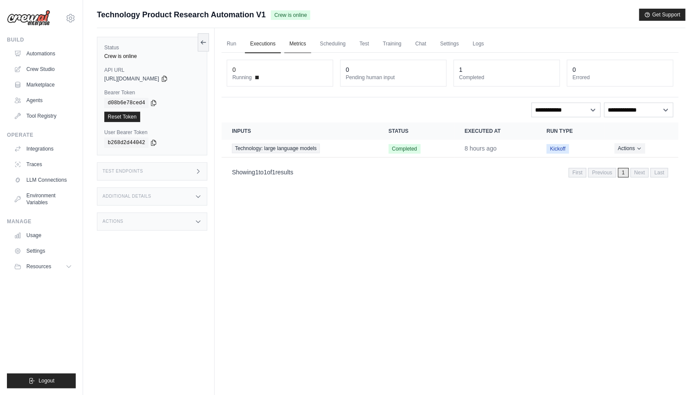
click at [295, 49] on link "Metrics" at bounding box center [297, 44] width 27 height 18
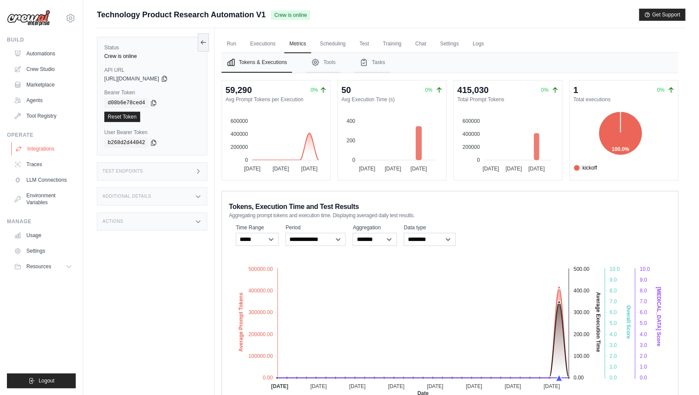
click at [38, 150] on link "Integrations" at bounding box center [43, 149] width 65 height 14
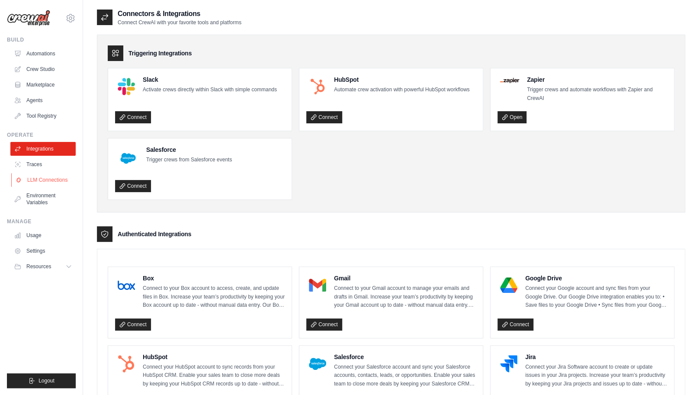
click at [38, 180] on link "LLM Connections" at bounding box center [43, 180] width 65 height 14
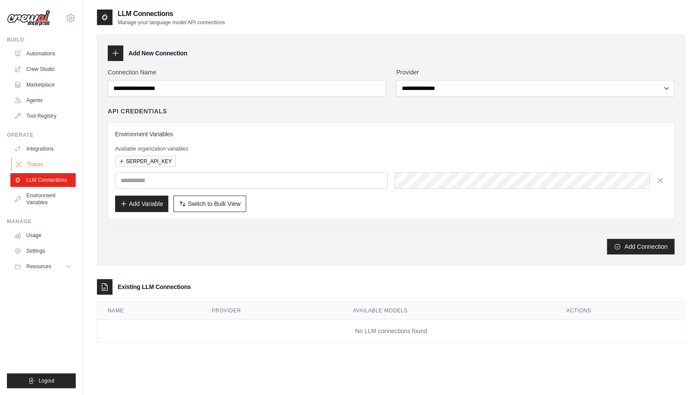
click at [35, 163] on link "Traces" at bounding box center [43, 164] width 65 height 14
